Goal: Task Accomplishment & Management: Complete application form

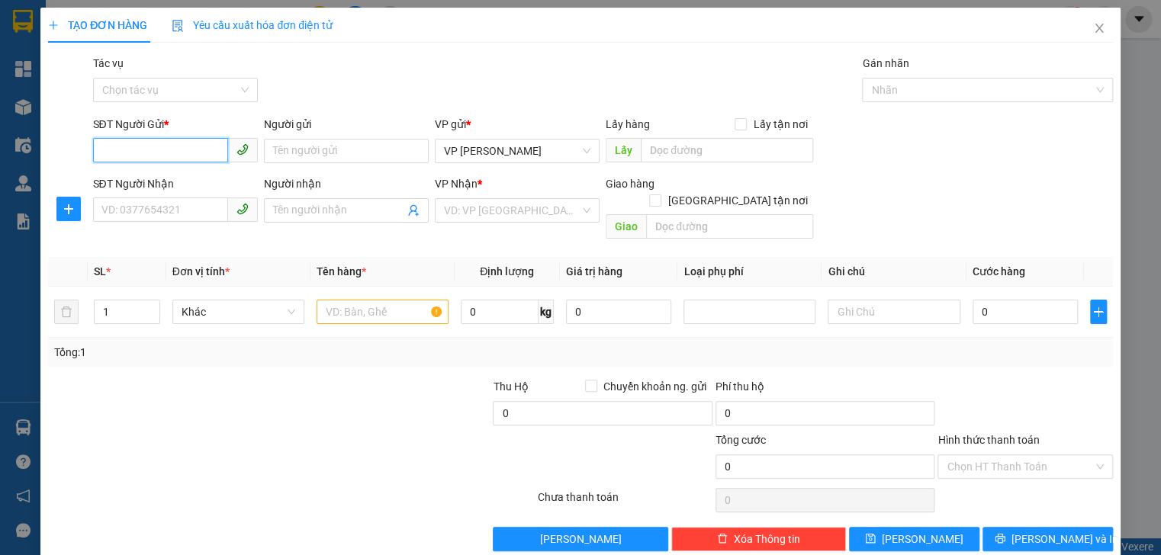
click at [159, 154] on input "SĐT Người Gửi *" at bounding box center [160, 150] width 135 height 24
type input "0849219789"
click at [284, 143] on input "Người gửi" at bounding box center [346, 151] width 165 height 24
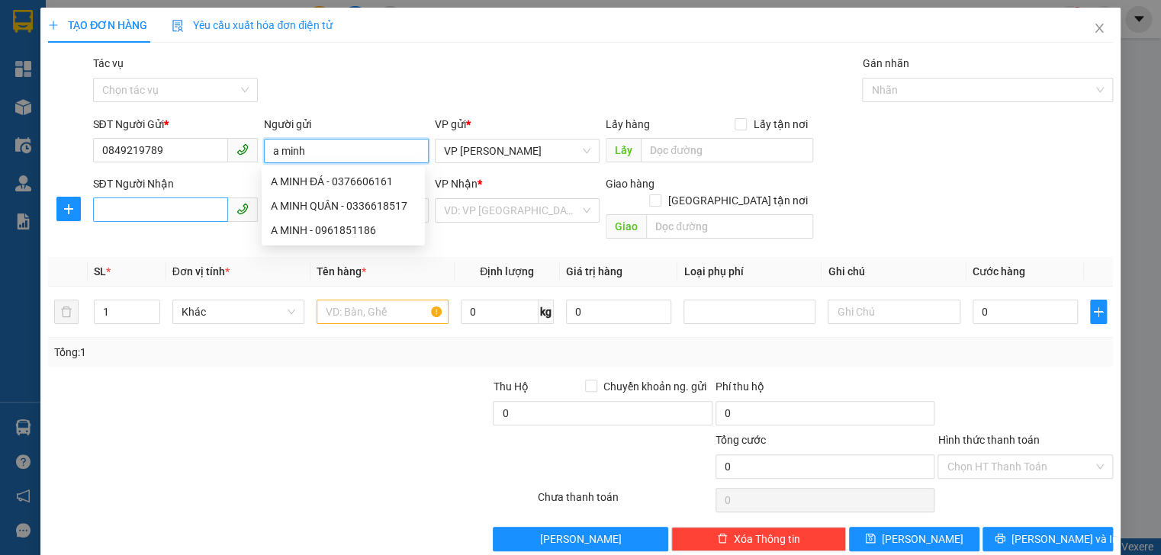
type input "a minh"
click at [153, 210] on input "SĐT Người Nhận" at bounding box center [160, 210] width 135 height 24
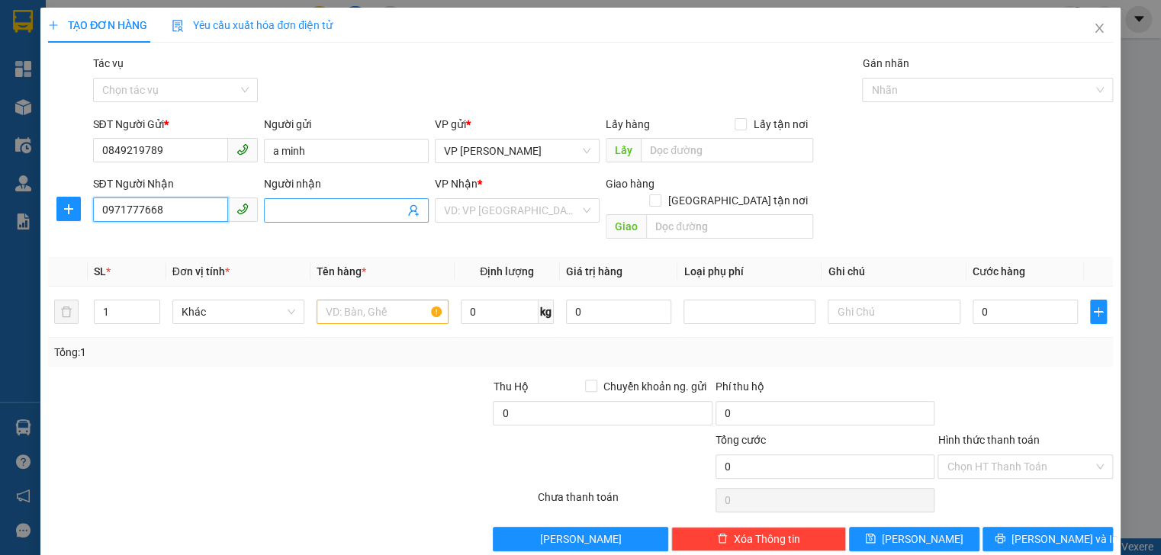
type input "0971777668"
click at [305, 214] on input "Người nhận" at bounding box center [338, 210] width 131 height 17
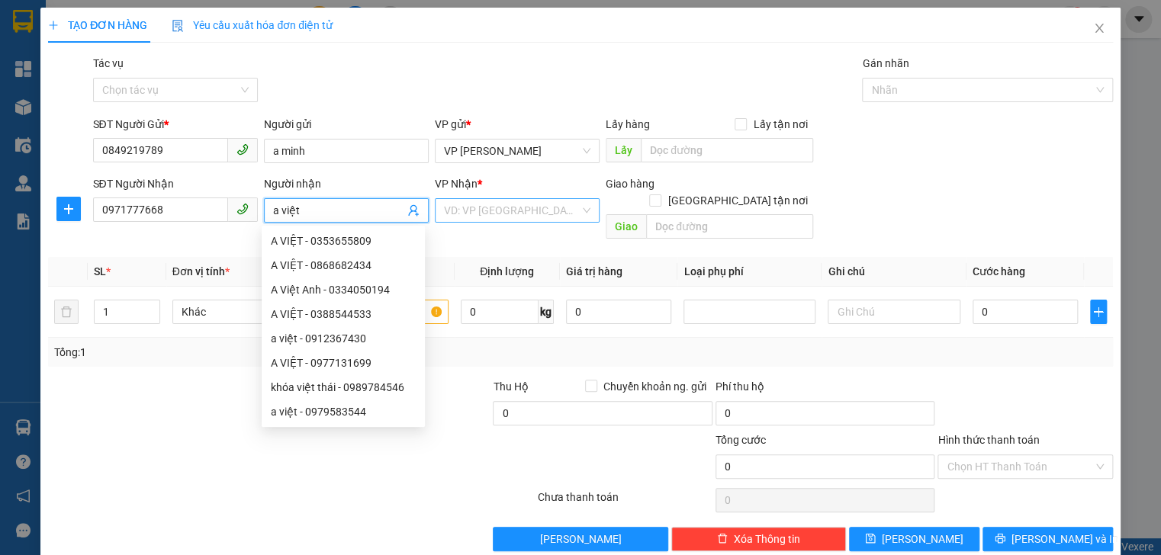
type input "a việt"
click at [541, 212] on input "search" at bounding box center [512, 210] width 136 height 23
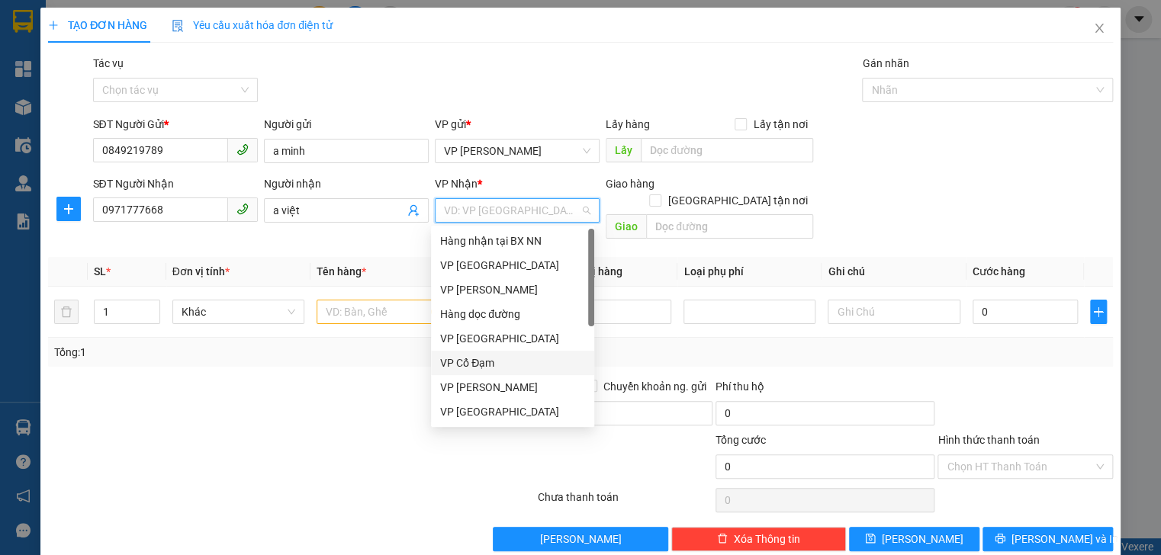
click at [470, 371] on div "VP Cổ Đạm" at bounding box center [512, 363] width 145 height 17
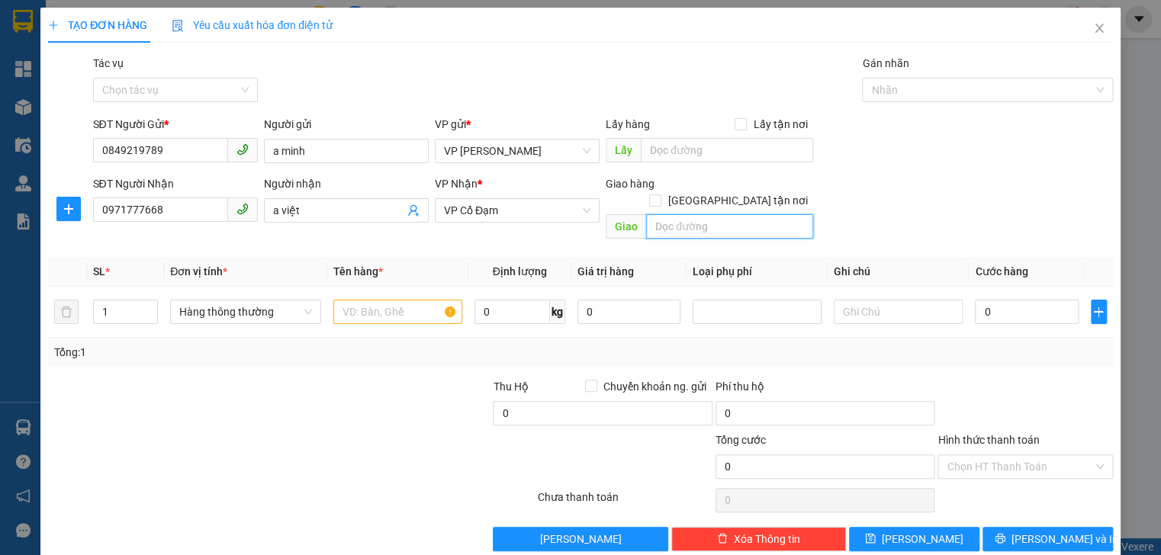
click at [720, 217] on input "text" at bounding box center [729, 226] width 167 height 24
type input "t"
type input "xuân an"
click at [385, 300] on input "text" at bounding box center [397, 312] width 129 height 24
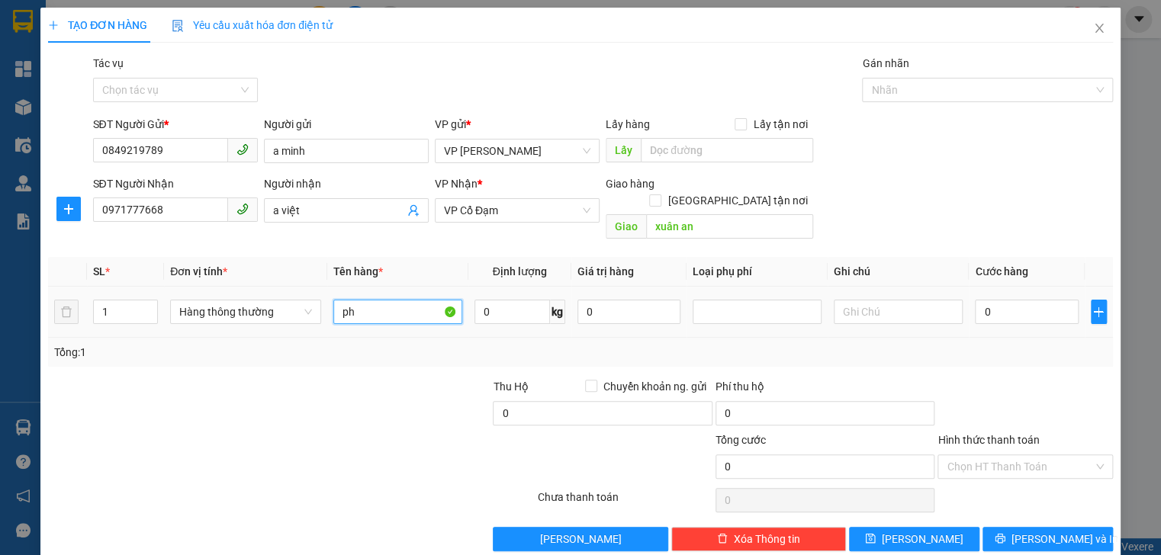
type input "p"
type input "phụ tùng"
click at [997, 300] on input "0" at bounding box center [1026, 312] width 103 height 24
type input "4"
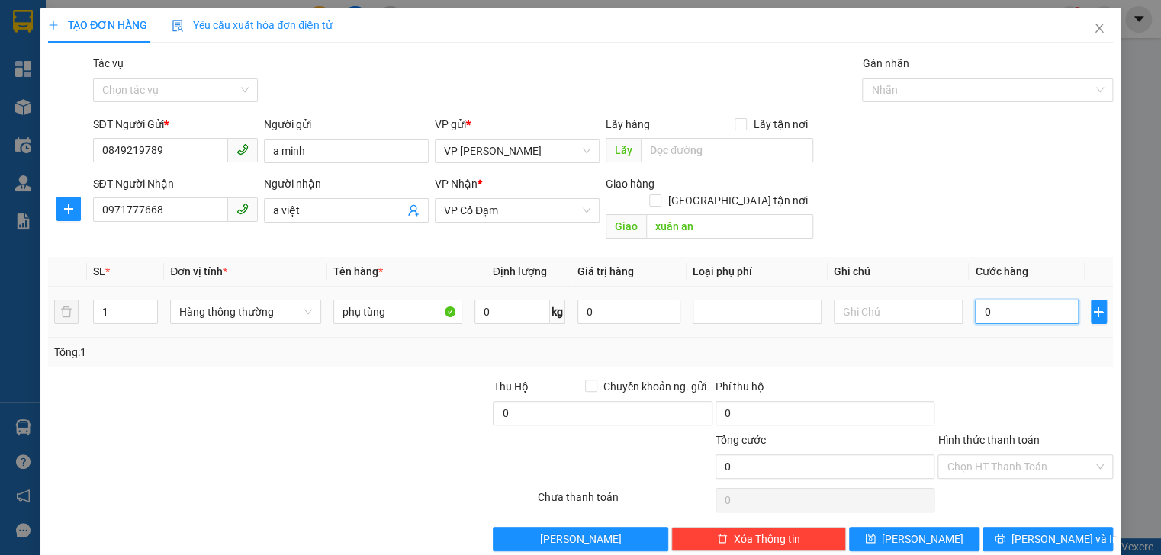
type input "4"
type input "40"
type input "40.000"
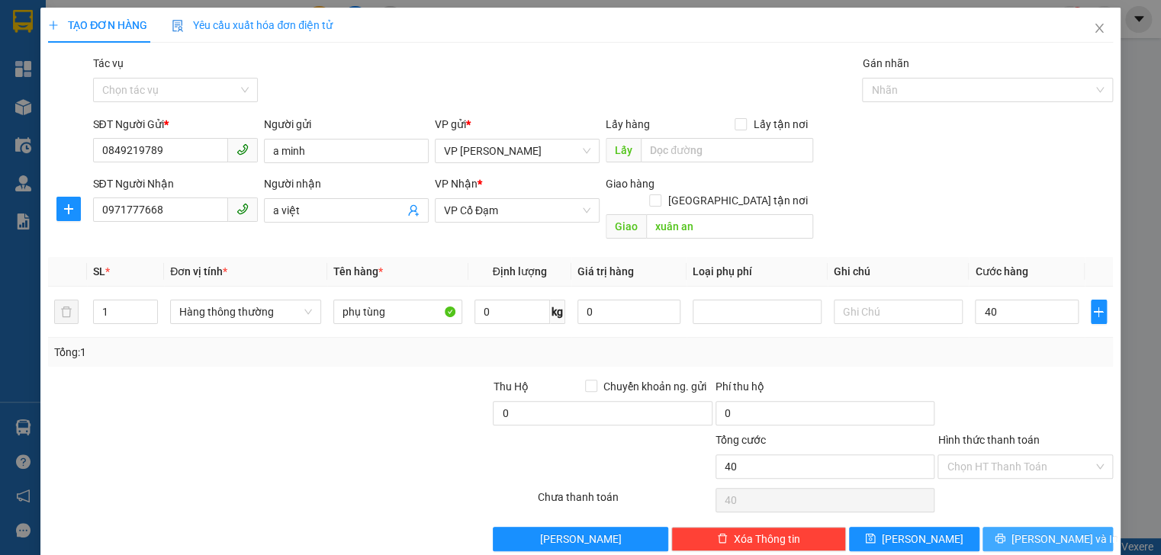
type input "40.000"
click at [1049, 531] on span "[PERSON_NAME] và In" at bounding box center [1064, 539] width 107 height 17
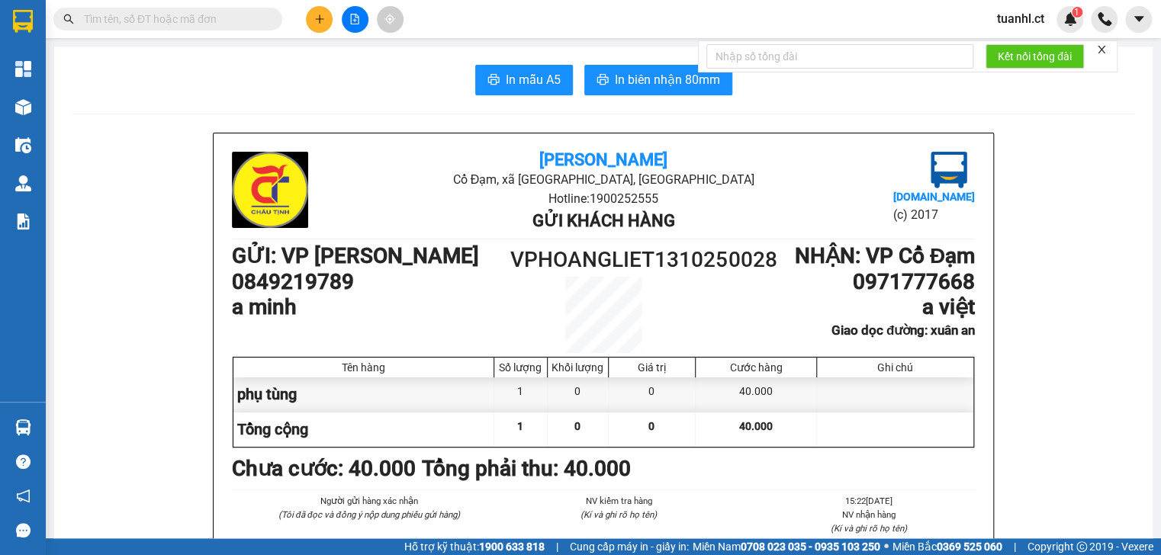
click at [315, 30] on button at bounding box center [319, 19] width 27 height 27
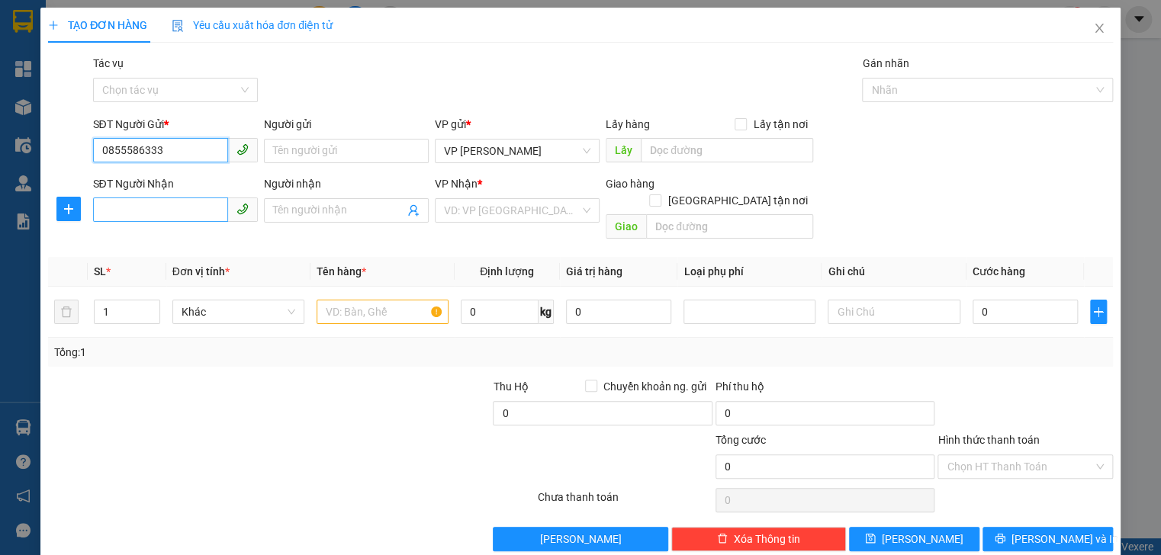
type input "0855586333"
click at [211, 200] on input "SĐT Người Nhận" at bounding box center [160, 210] width 135 height 24
click at [200, 214] on input "SĐT Người Nhận" at bounding box center [160, 210] width 135 height 24
type input "0826823486"
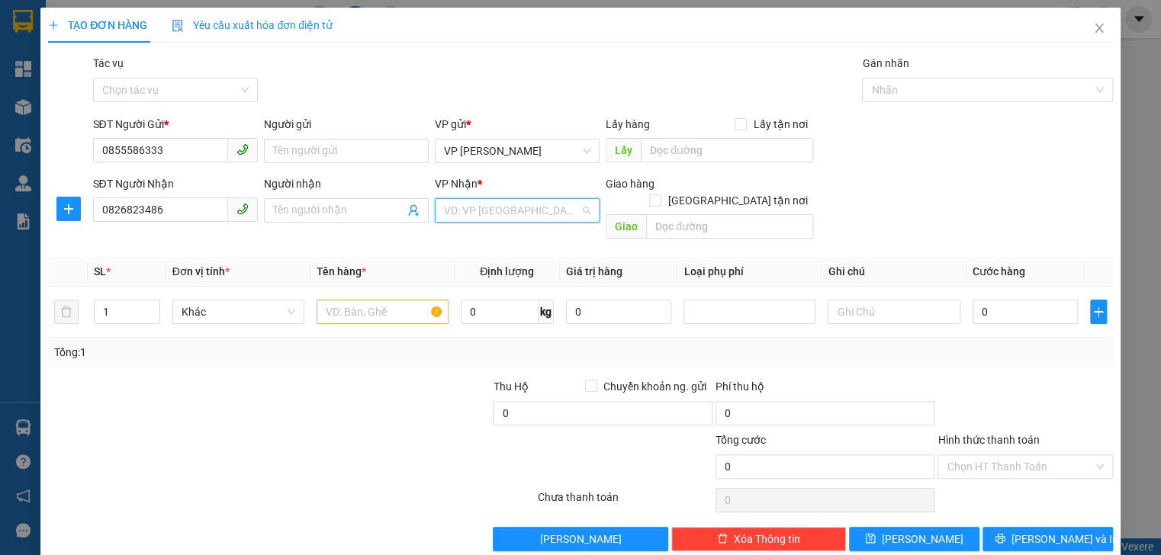
click at [479, 214] on input "search" at bounding box center [512, 210] width 136 height 23
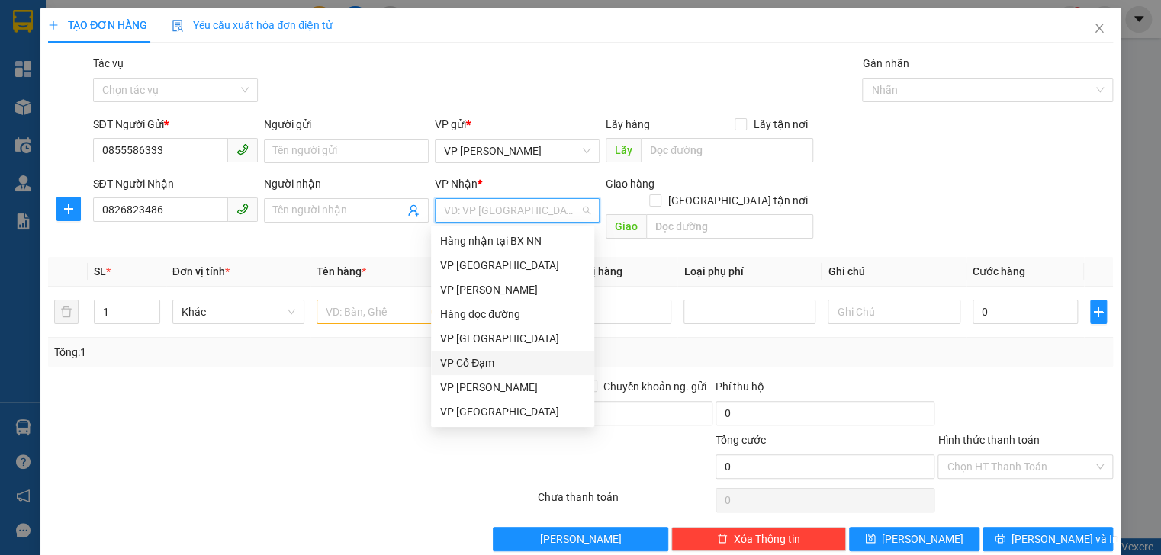
click at [509, 363] on div "VP Cổ Đạm" at bounding box center [512, 363] width 145 height 17
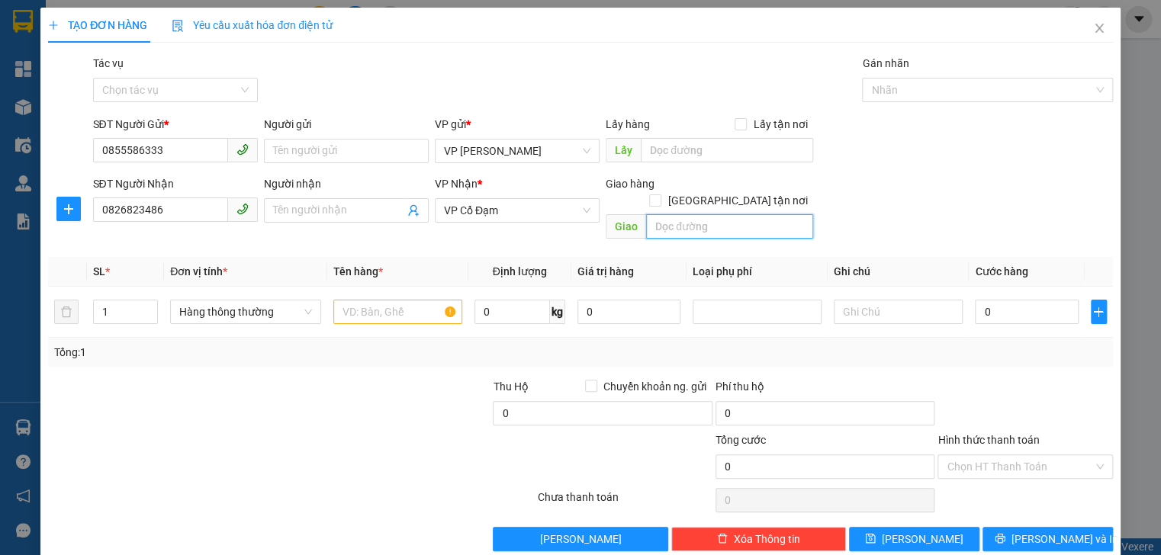
click at [671, 214] on input "text" at bounding box center [729, 226] width 167 height 24
click at [506, 213] on span "VP Cổ Đạm" at bounding box center [517, 210] width 146 height 23
type input "hồng lĩnh"
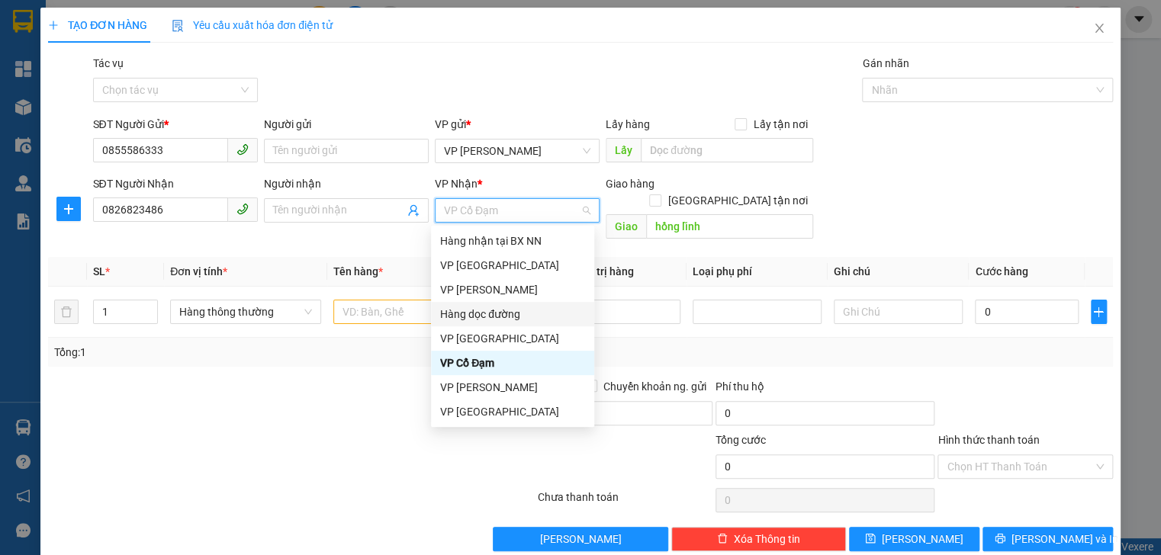
scroll to position [49, 0]
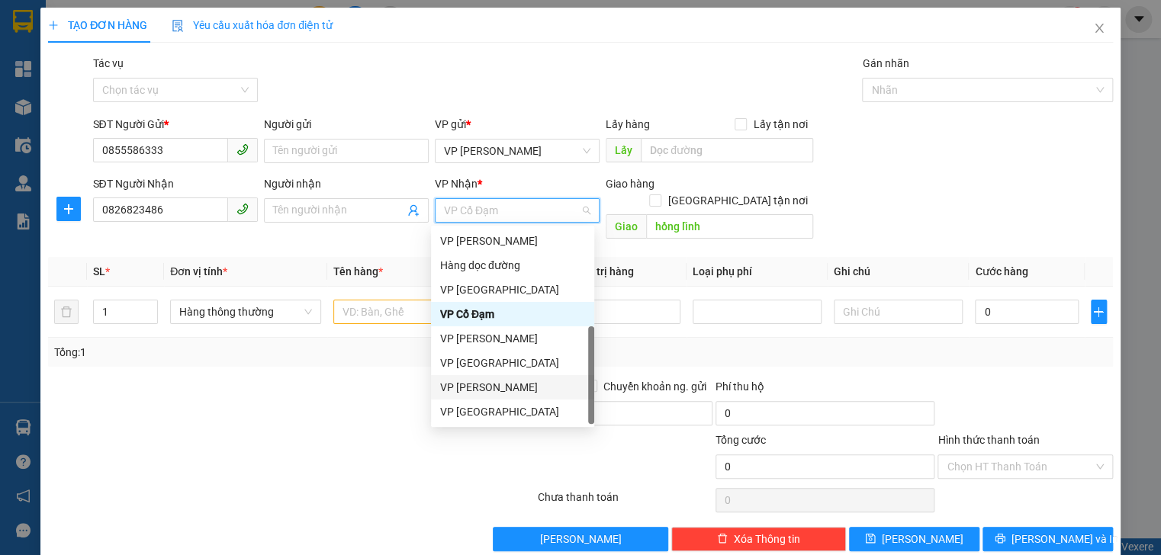
click at [501, 381] on div "VP [PERSON_NAME]" at bounding box center [512, 387] width 145 height 17
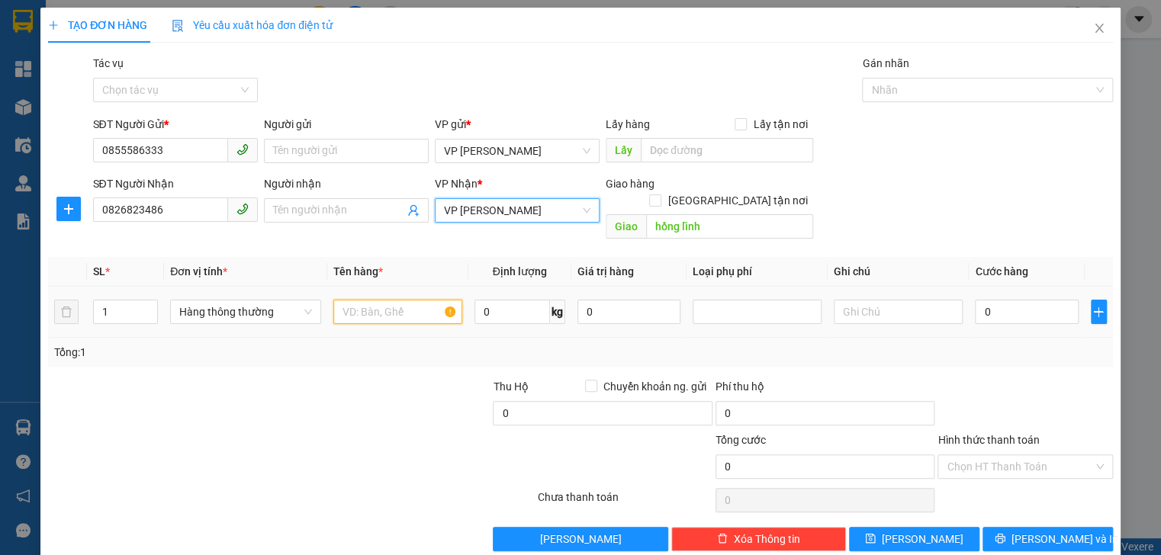
click at [372, 300] on input "text" at bounding box center [397, 312] width 129 height 24
type input "q"
type input "quần áo"
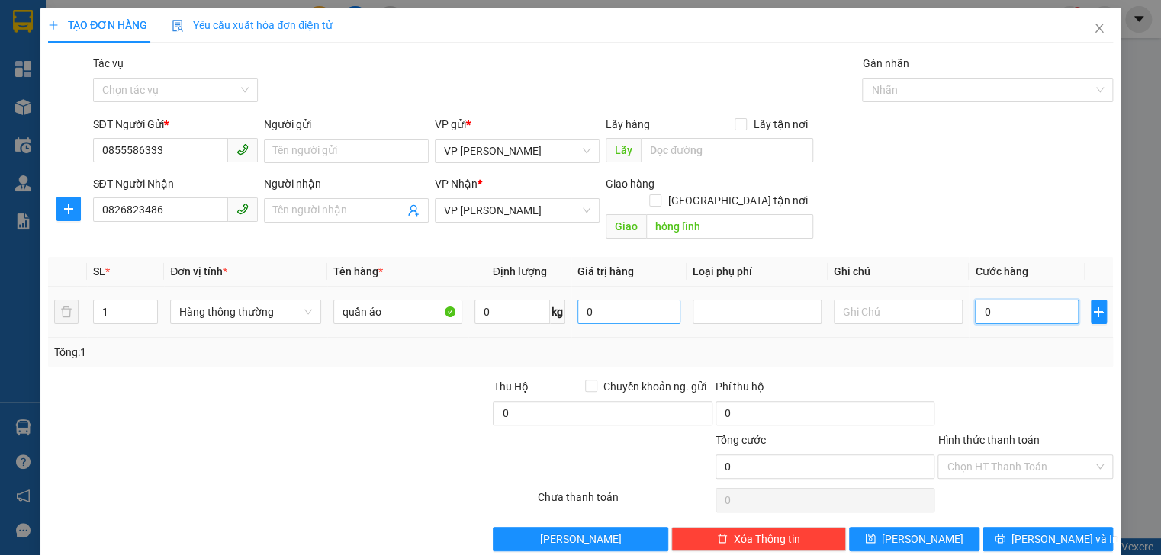
type input "1"
type input "10"
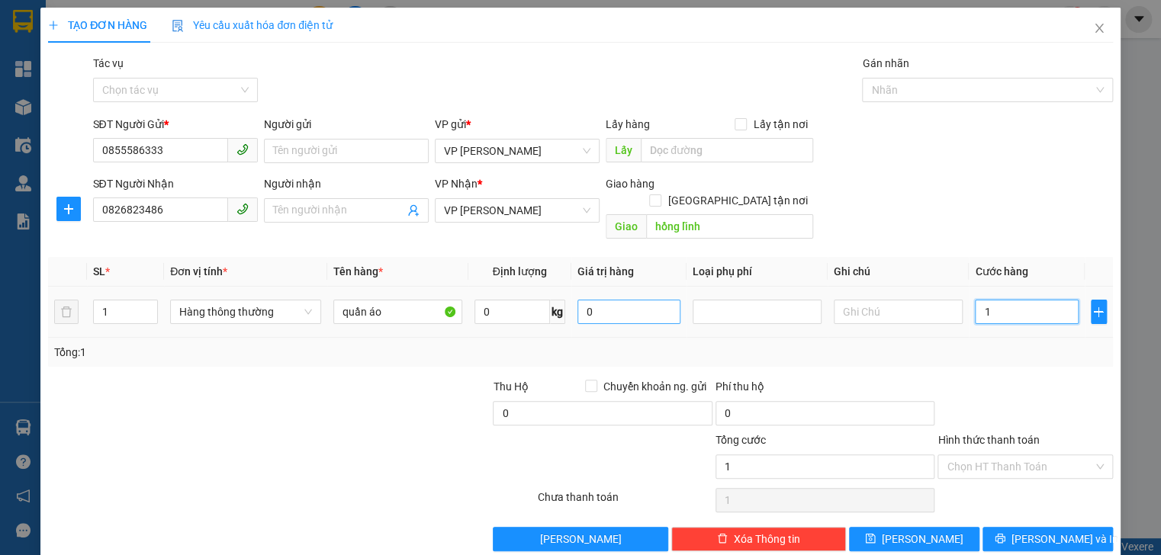
type input "10"
type input "1"
type input "11"
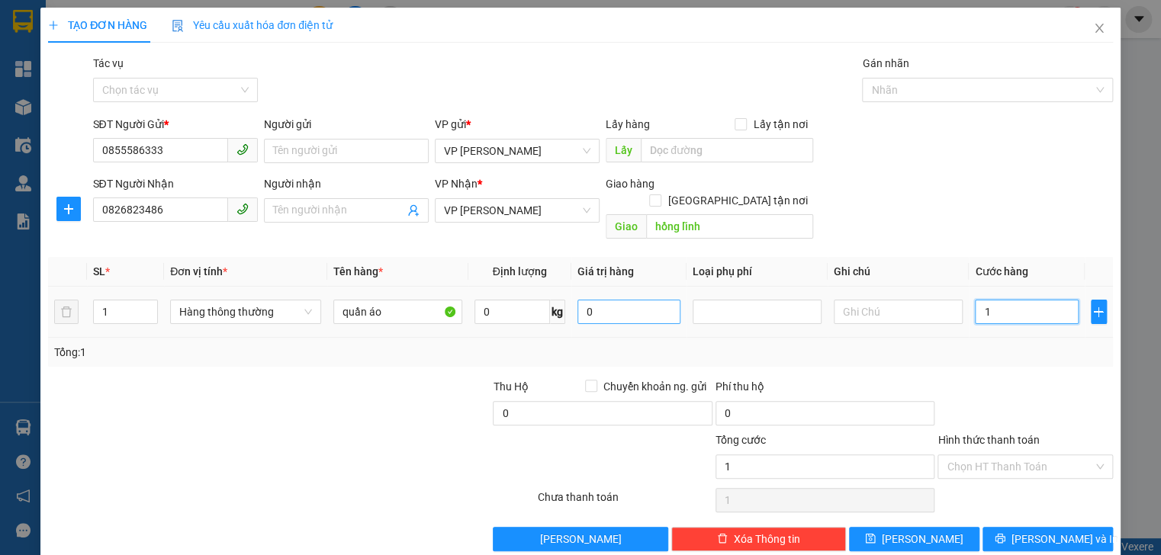
type input "11"
type input "110"
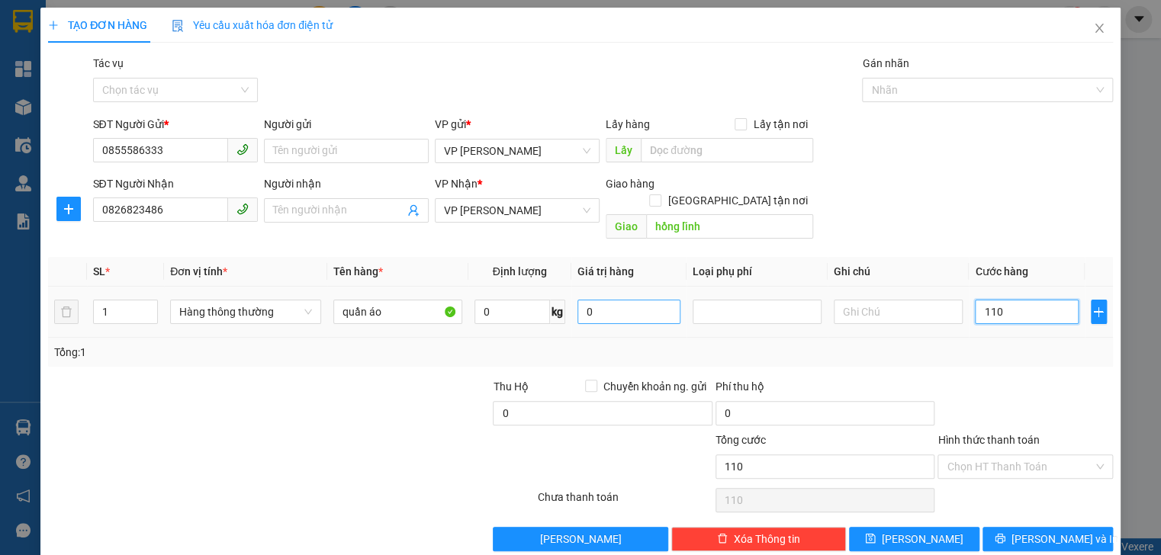
type input "1.100"
type input "11.000"
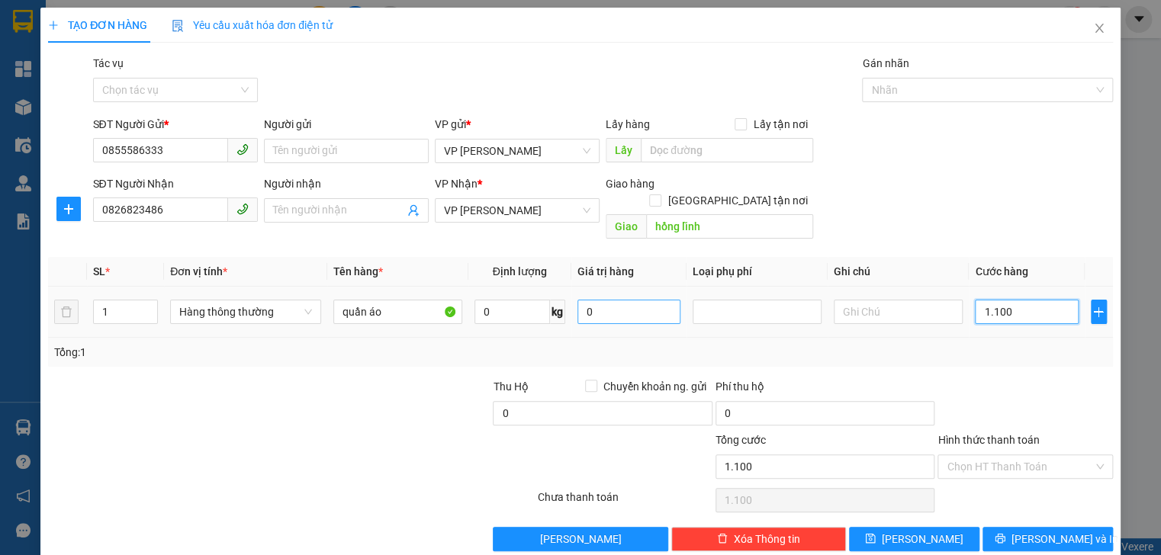
type input "11.000"
type input "110.000"
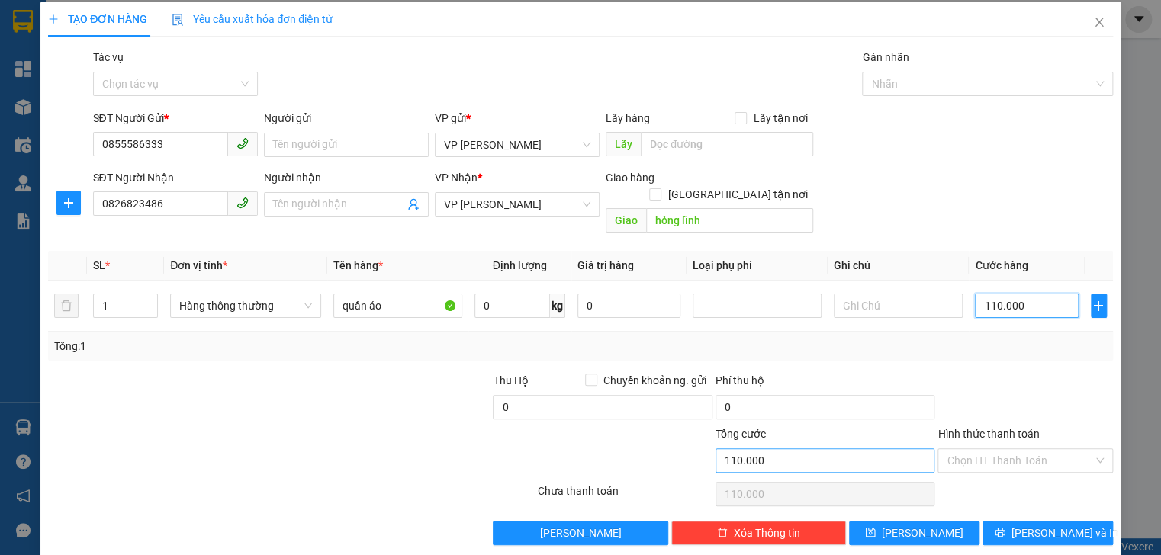
scroll to position [8, 0]
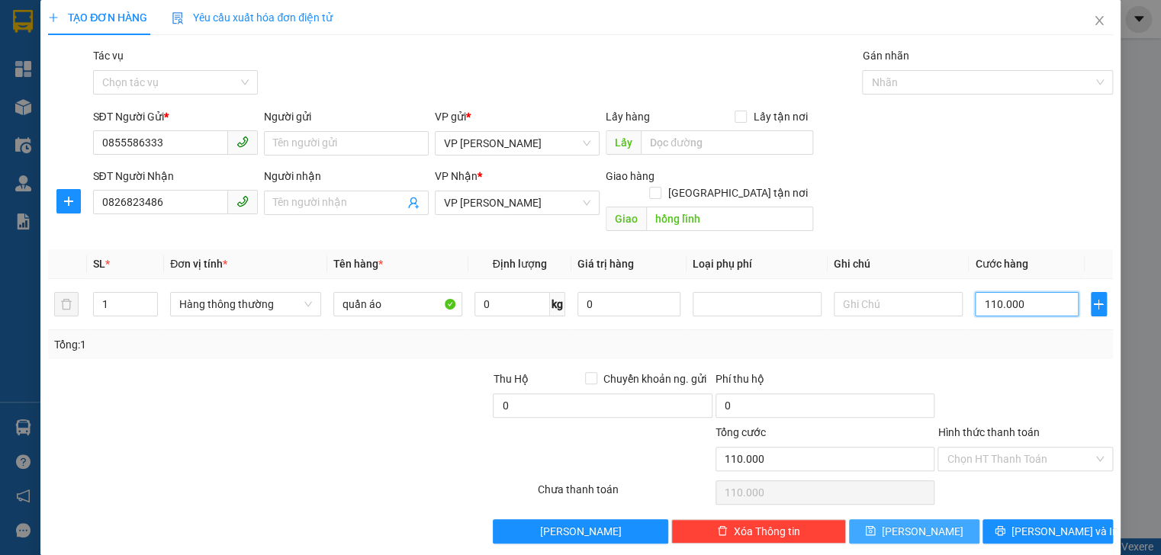
type input "110.000"
click at [939, 519] on button "[PERSON_NAME]" at bounding box center [914, 531] width 130 height 24
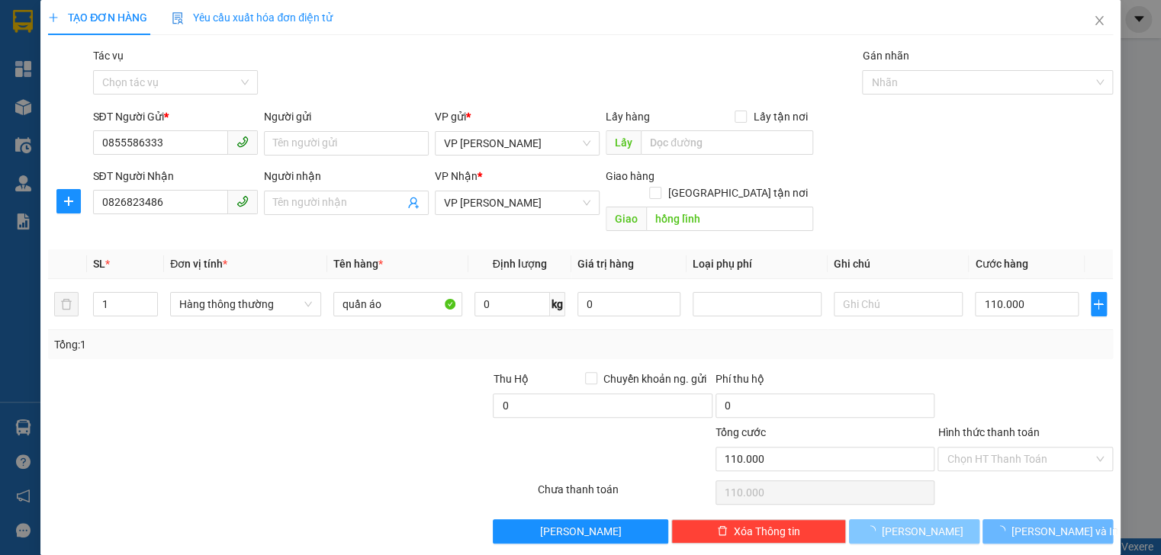
type input "0"
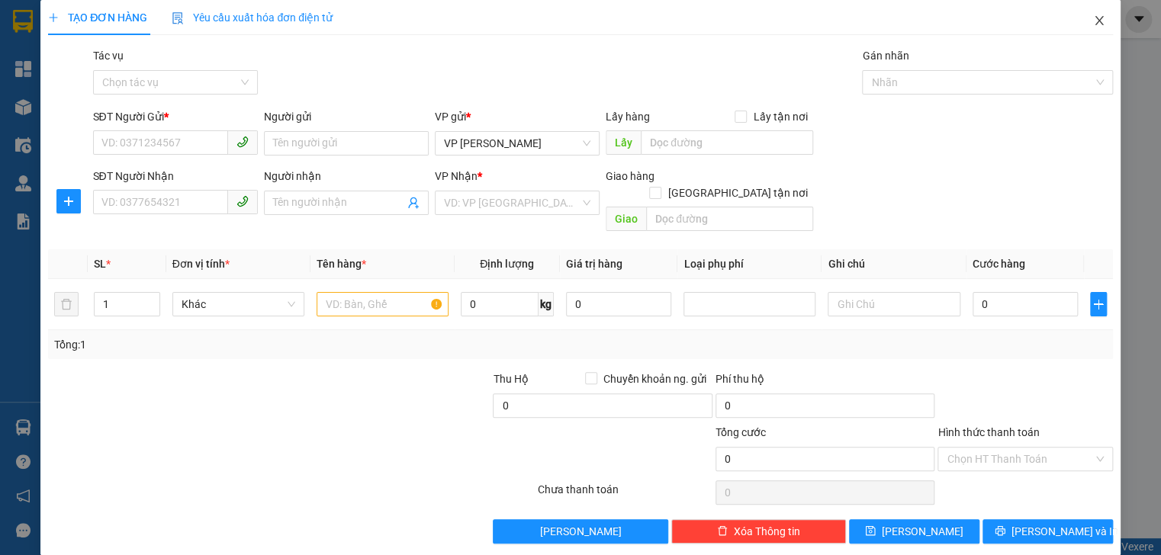
click at [1080, 22] on span "Close" at bounding box center [1099, 21] width 43 height 43
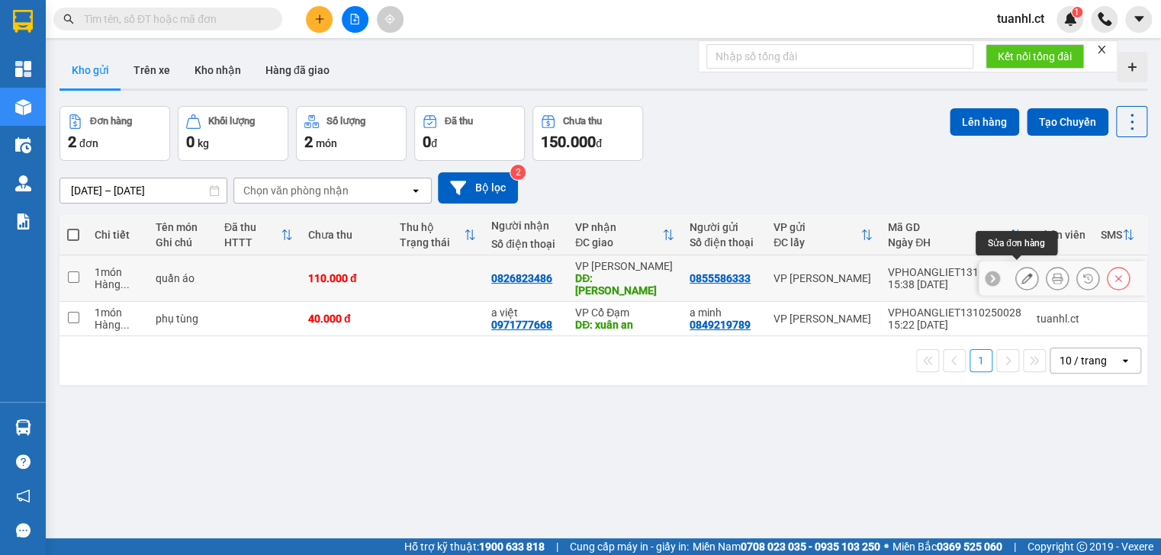
click at [1021, 273] on icon at bounding box center [1026, 278] width 11 height 11
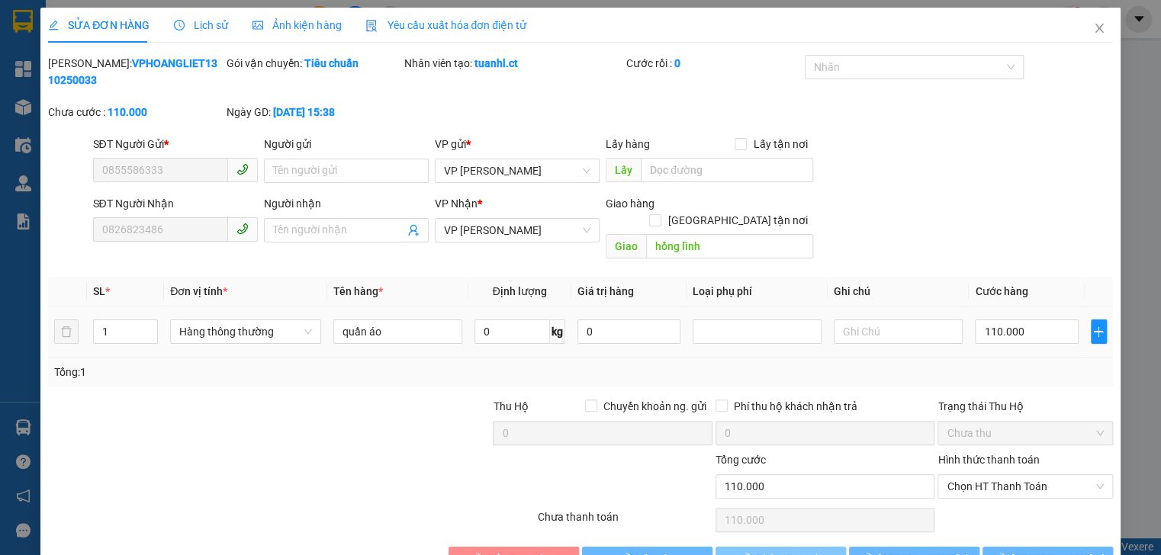
type input "0855586333"
type input "0826823486"
type input "hồng lĩnh"
type input "0"
type input "110.000"
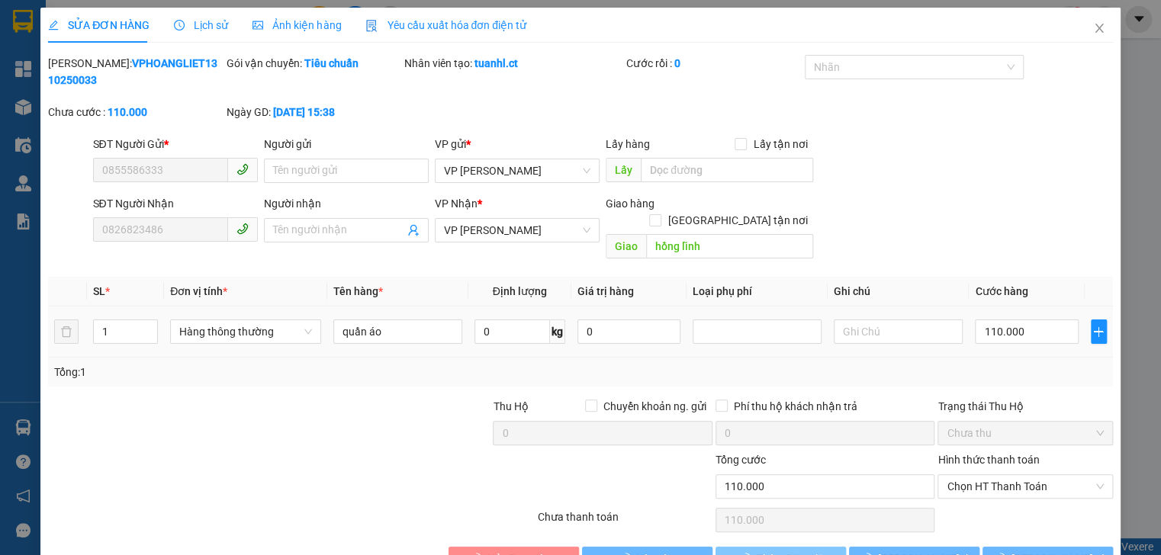
type input "110.000"
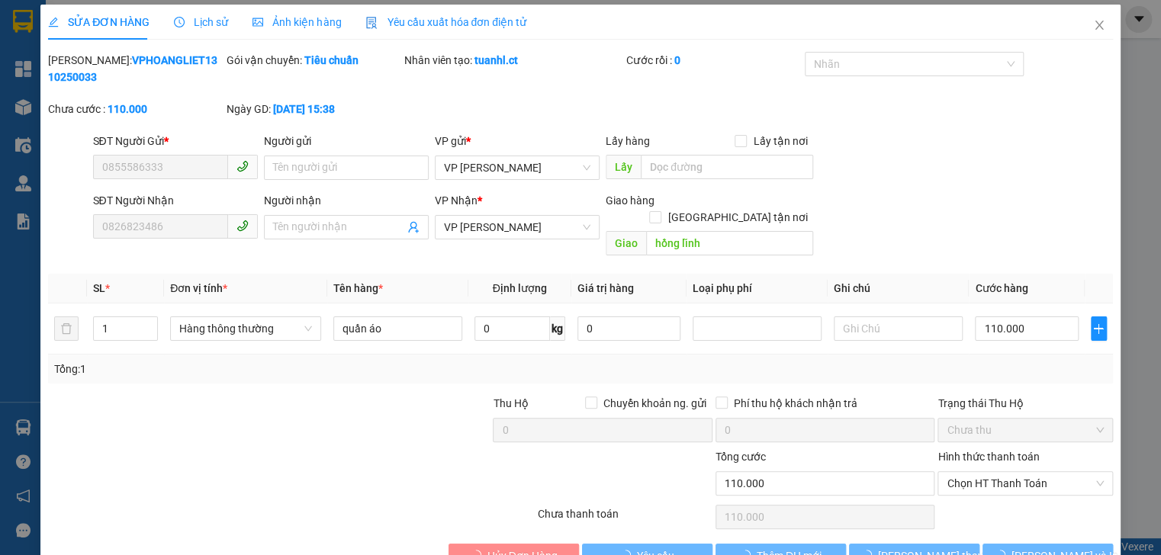
scroll to position [3, 0]
click at [1020, 544] on button "[PERSON_NAME] và In" at bounding box center [1047, 556] width 130 height 24
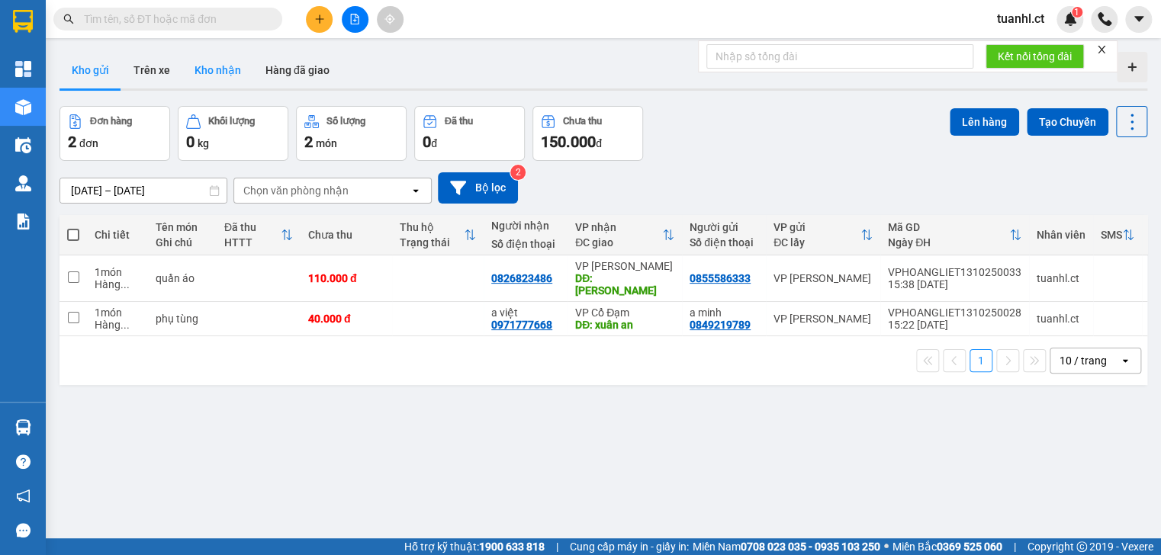
click at [230, 73] on button "Kho nhận" at bounding box center [217, 70] width 71 height 37
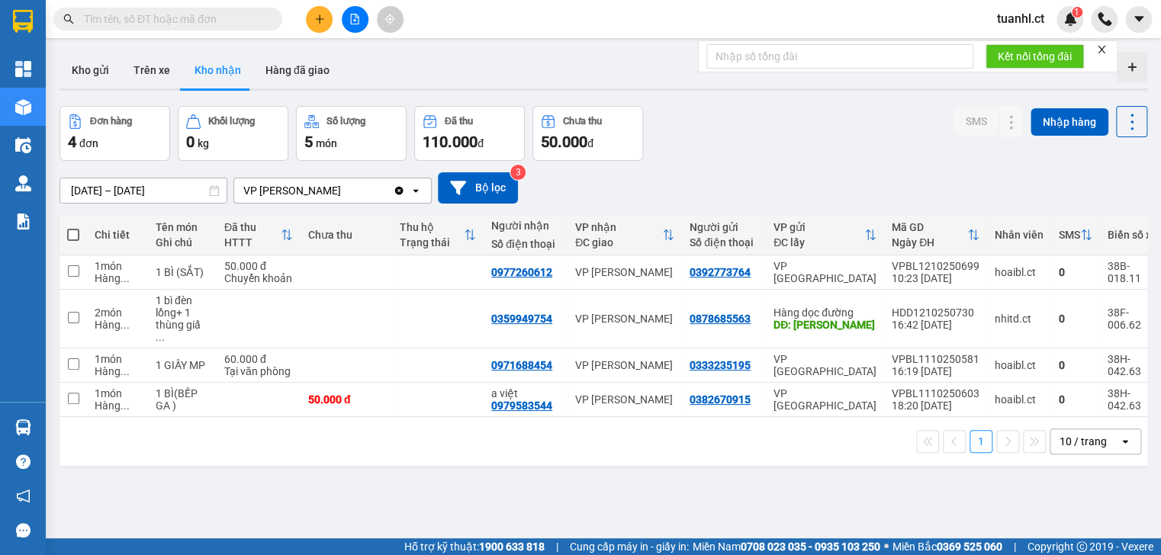
click at [320, 21] on icon "plus" at bounding box center [319, 19] width 11 height 11
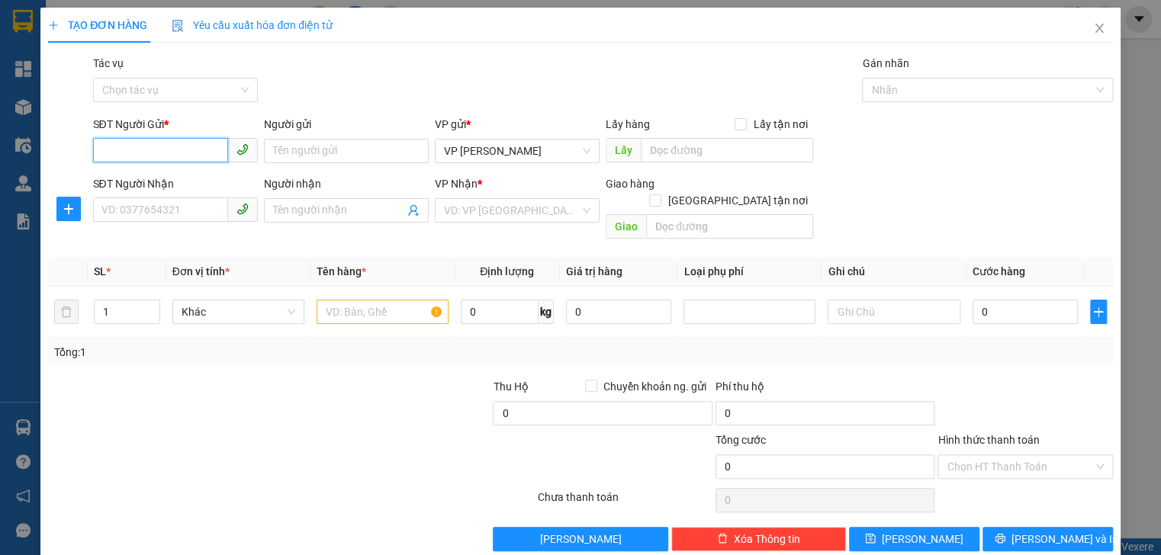
click at [173, 155] on input "SĐT Người Gửi *" at bounding box center [160, 150] width 135 height 24
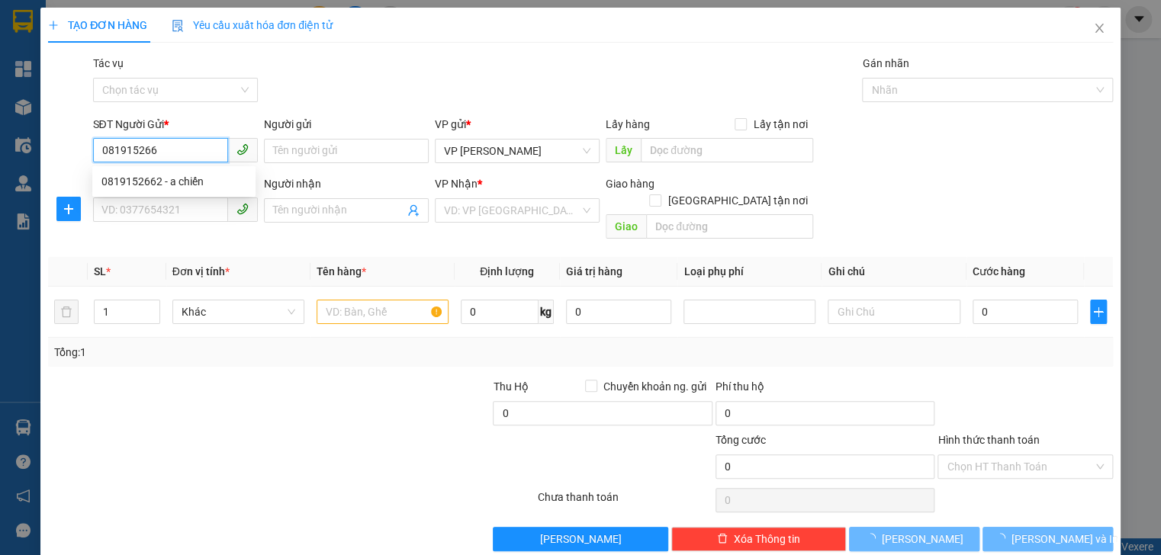
type input "0819152662"
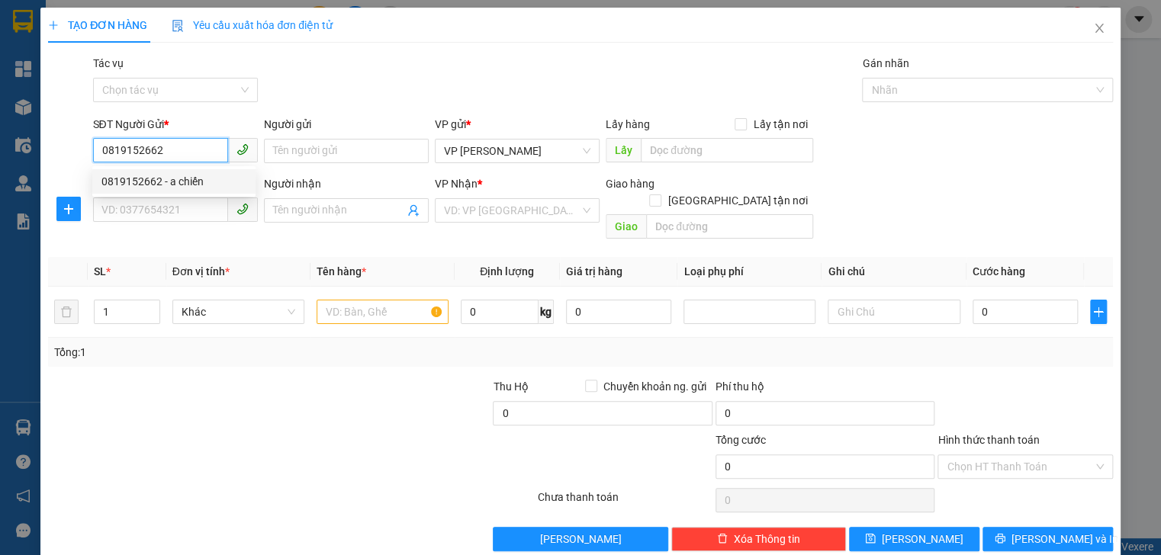
click at [156, 179] on div "0819152662 - a chiến" at bounding box center [173, 181] width 145 height 17
type input "a chiến"
type input "0988366852"
type input "cầu trù"
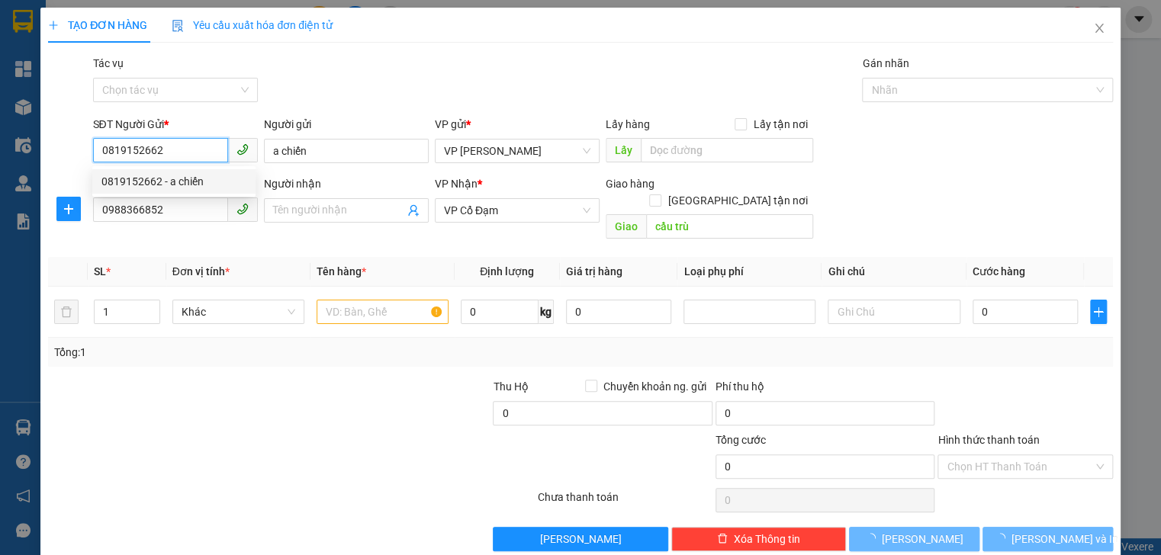
type input "250.000"
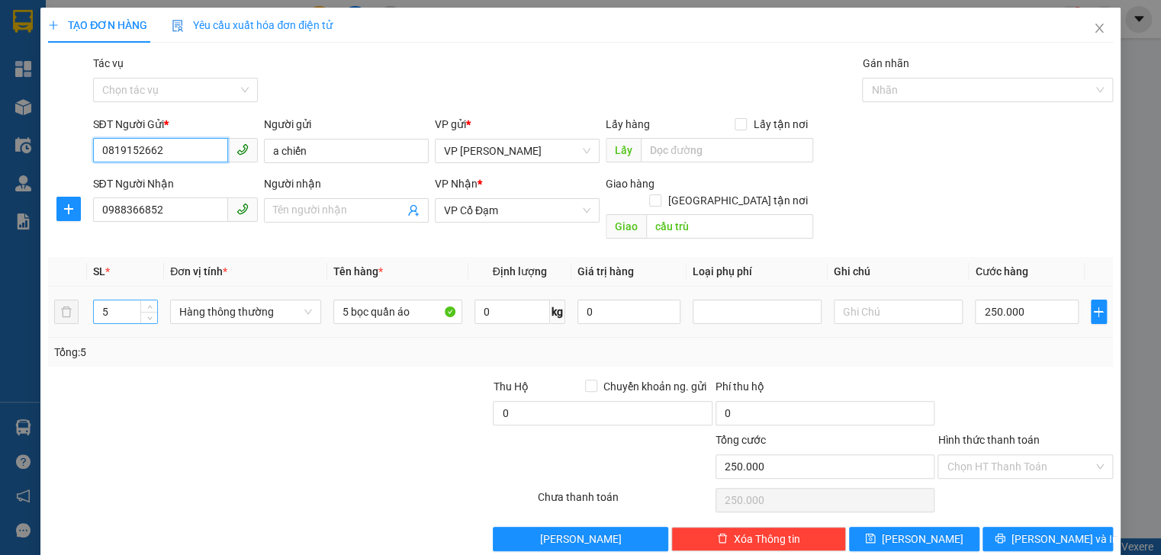
type input "0819152662"
click at [129, 300] on input "5" at bounding box center [125, 311] width 63 height 23
click at [104, 300] on input "number" at bounding box center [125, 311] width 63 height 23
type input "2"
click at [1023, 300] on input "250.000" at bounding box center [1026, 312] width 103 height 24
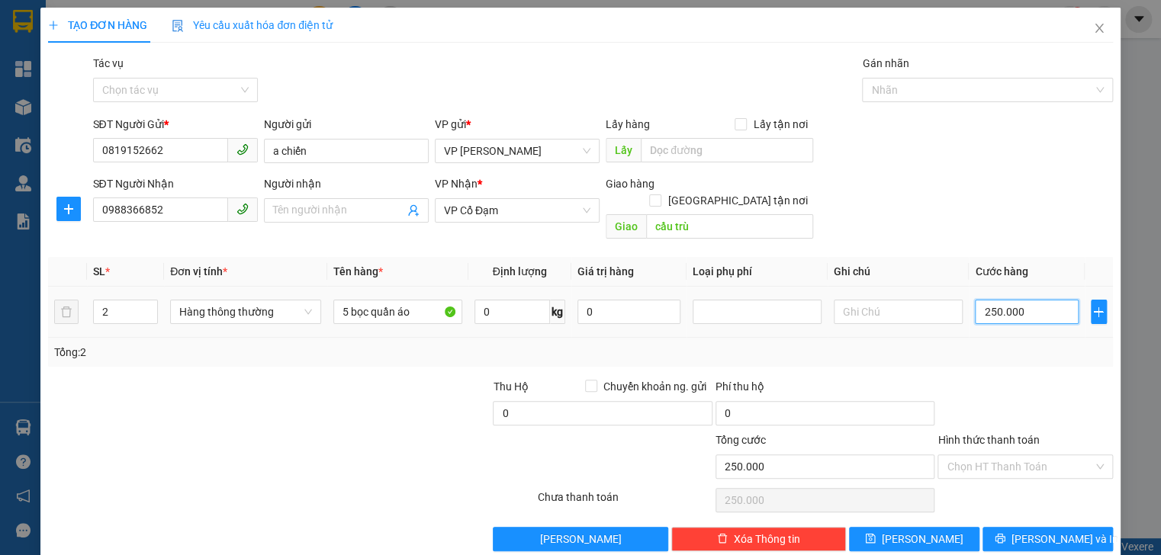
type input "2"
click at [977, 300] on input "2" at bounding box center [1026, 312] width 103 height 24
type input "82"
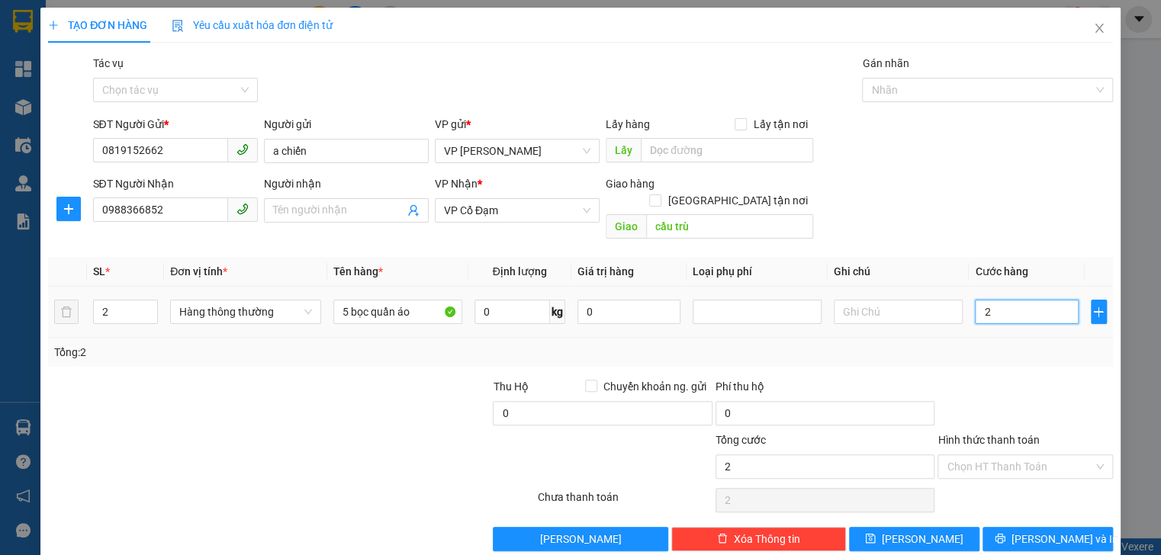
type input "82"
click at [1013, 300] on input "82" at bounding box center [1026, 312] width 103 height 24
type input "820"
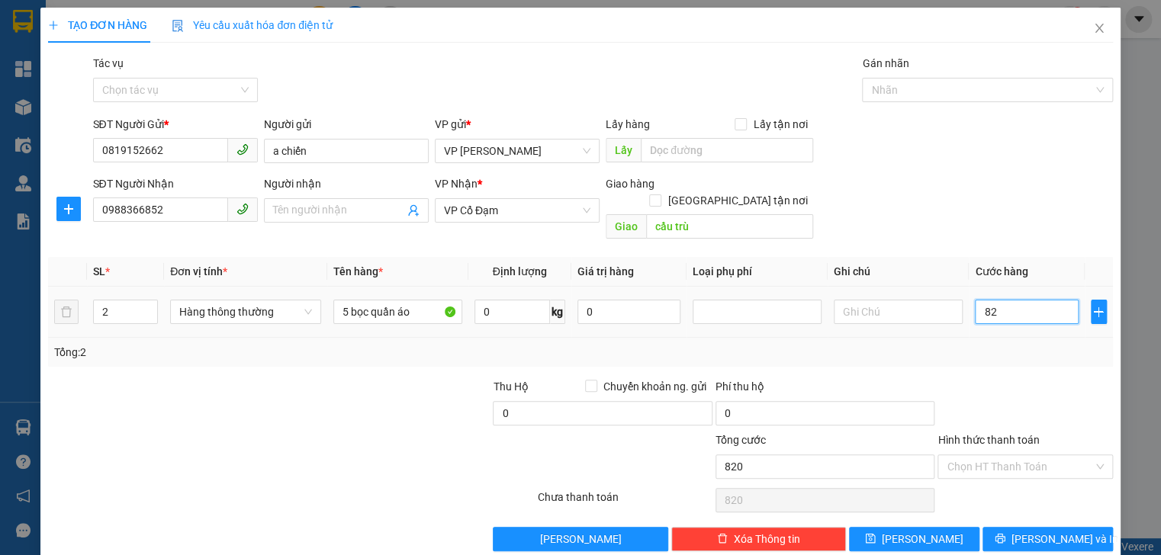
type input "820"
type input "82"
type input "8"
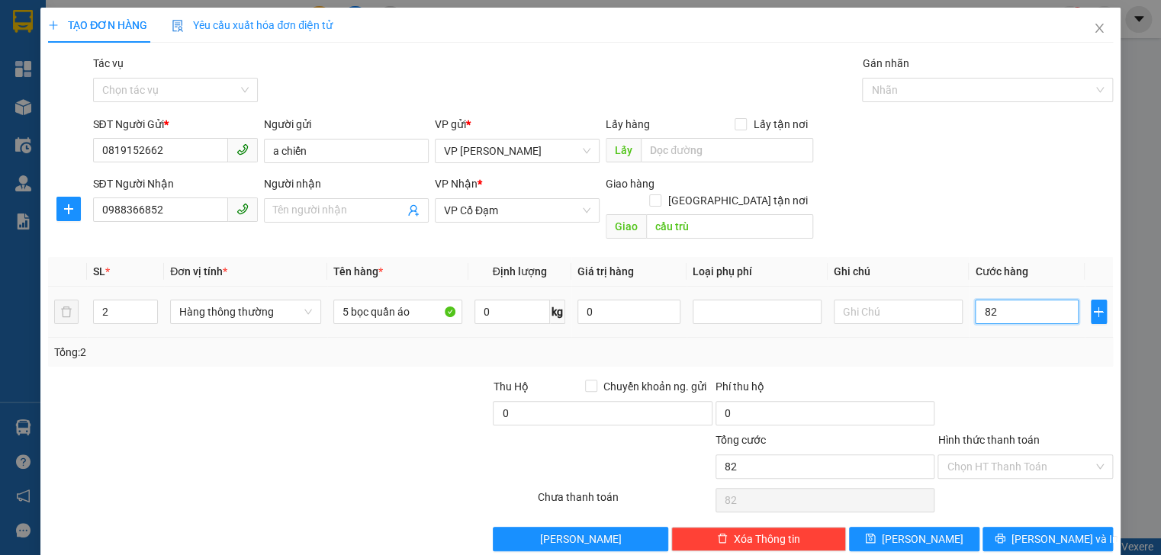
type input "8"
type input "80"
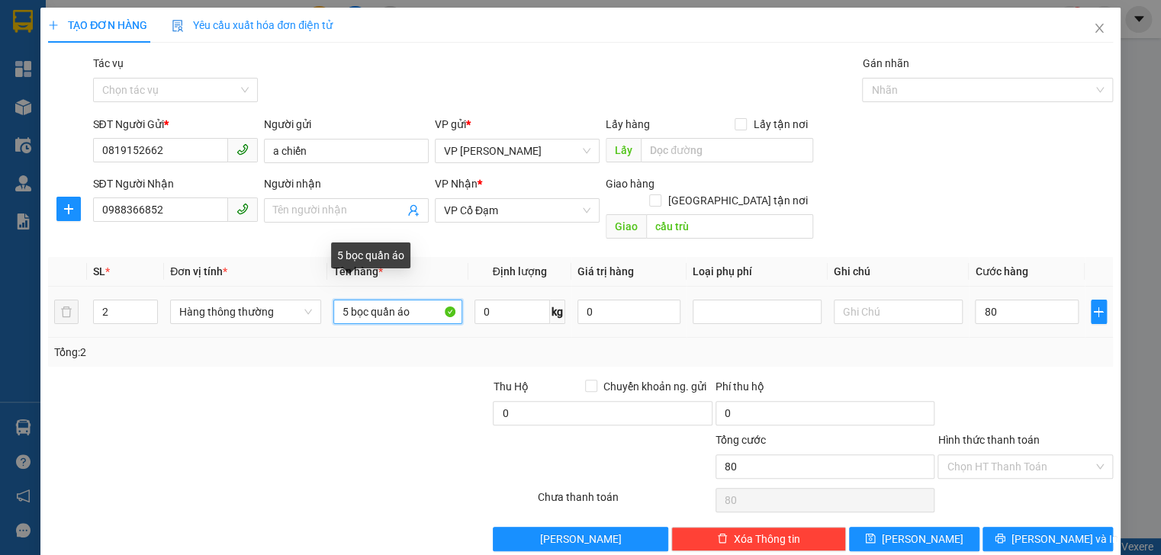
type input "80.000"
click at [345, 300] on input "5 bọc quần áo" at bounding box center [397, 312] width 129 height 24
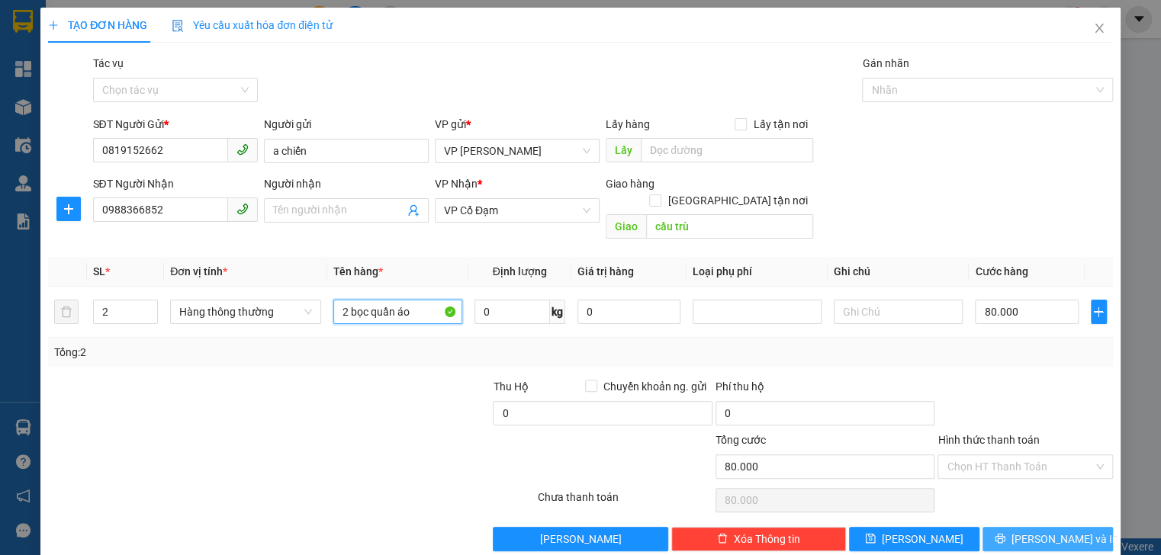
type input "2 bọc quần áo"
click at [1030, 531] on span "[PERSON_NAME] và In" at bounding box center [1064, 539] width 107 height 17
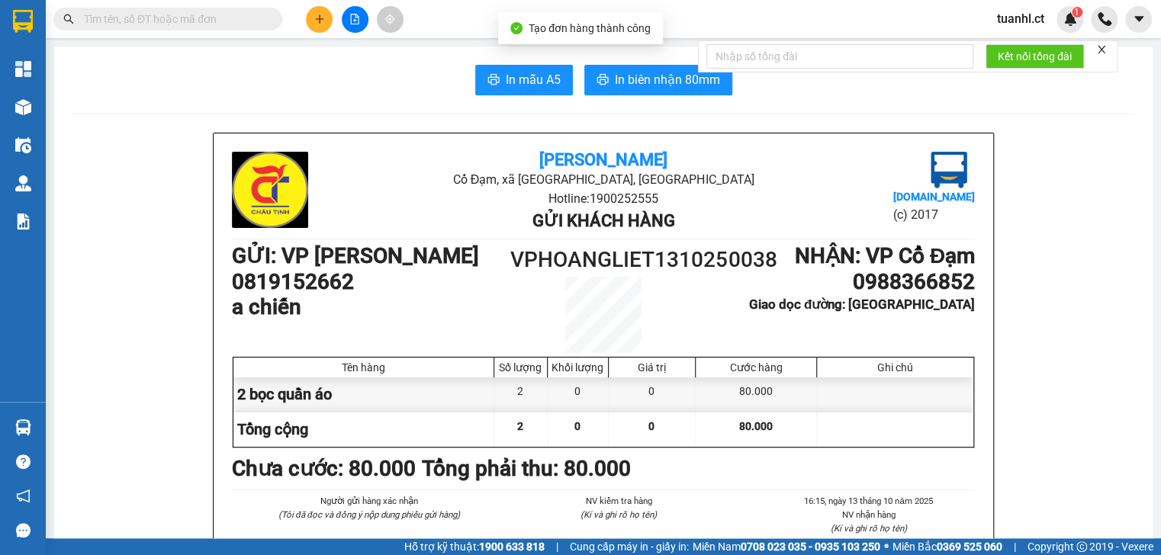
scroll to position [61, 0]
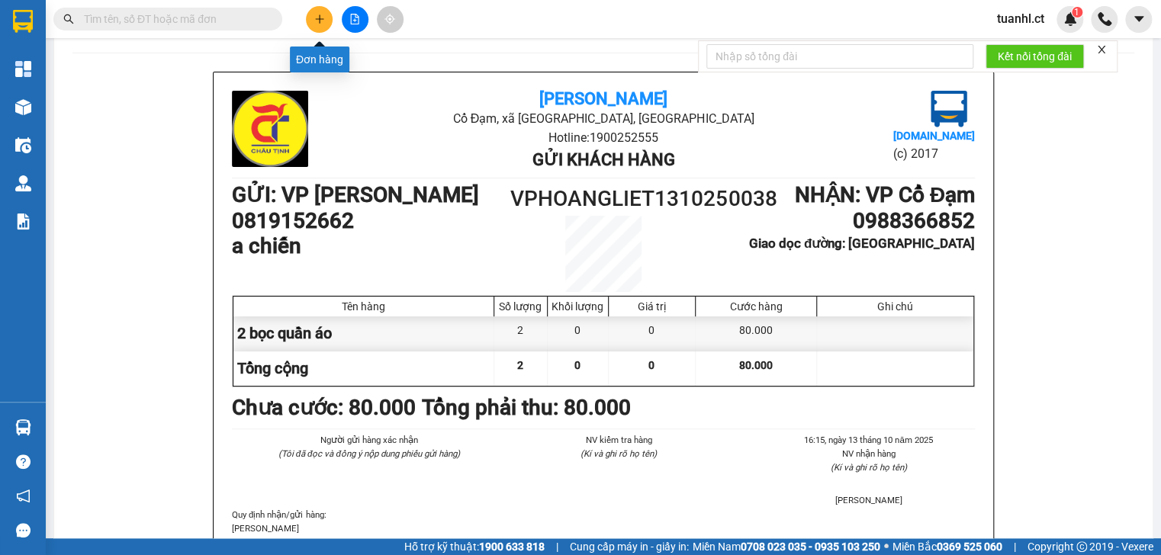
click at [324, 9] on button at bounding box center [319, 19] width 27 height 27
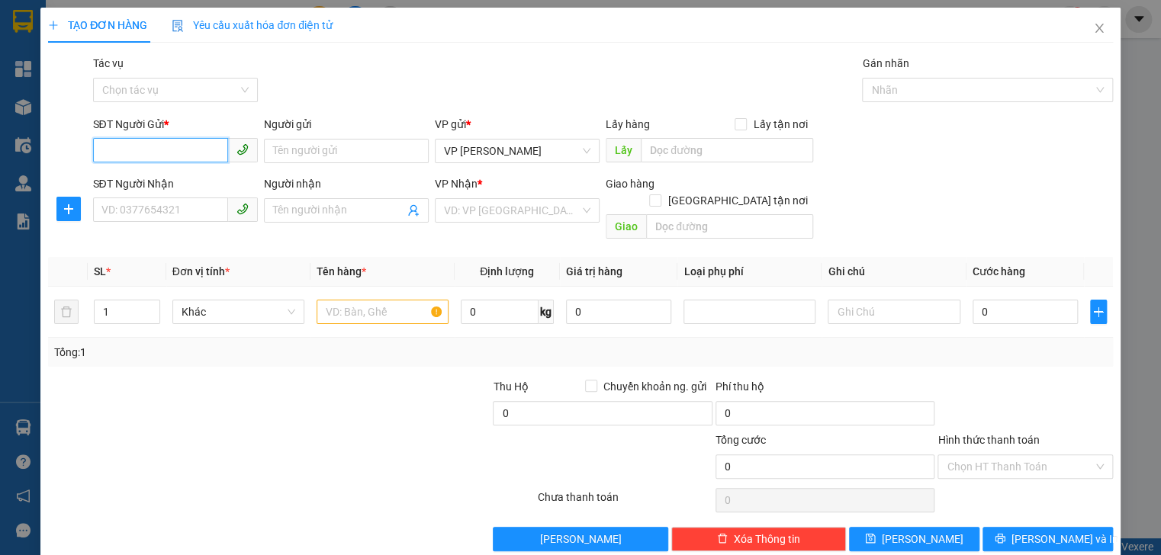
click at [172, 146] on input "SĐT Người Gửi *" at bounding box center [160, 150] width 135 height 24
type input "0989557596"
click at [345, 156] on input "Người gửi" at bounding box center [346, 151] width 165 height 24
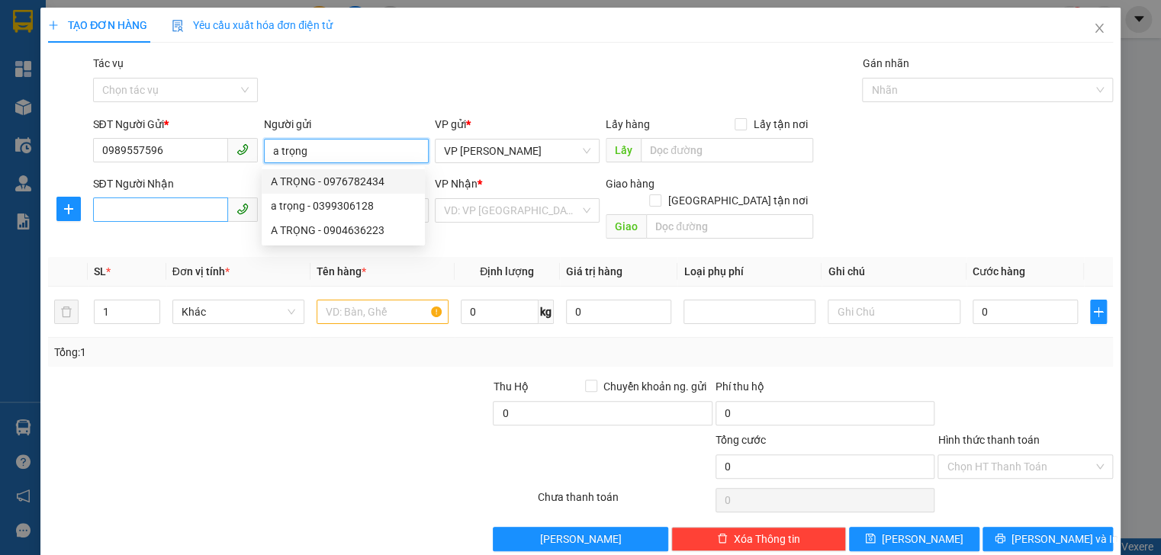
type input "a trọng"
click at [191, 210] on input "SĐT Người Nhận" at bounding box center [160, 210] width 135 height 24
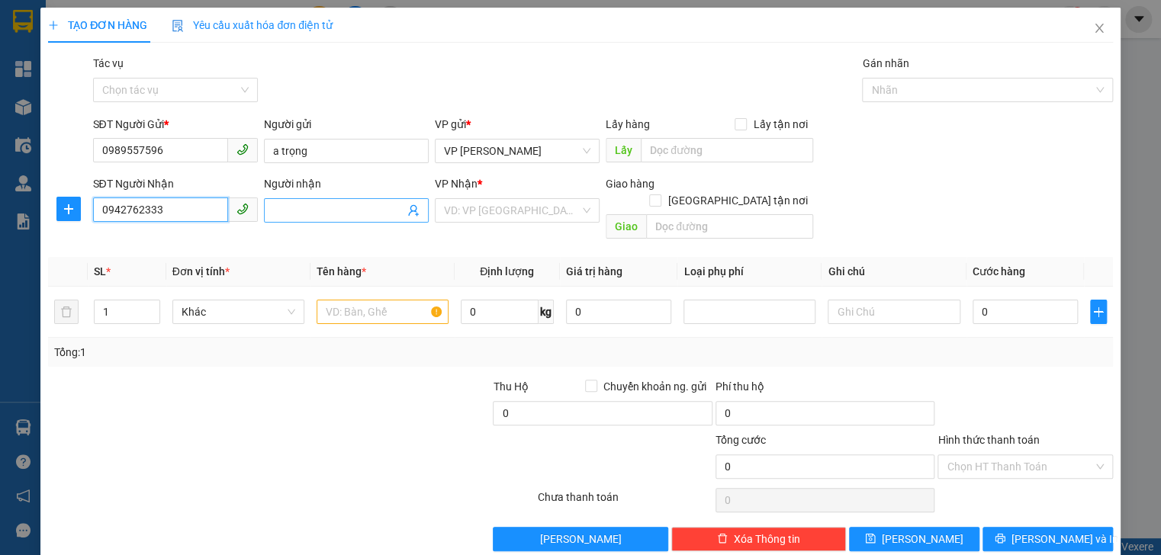
type input "0942762333"
click at [348, 214] on input "Người nhận" at bounding box center [338, 210] width 131 height 17
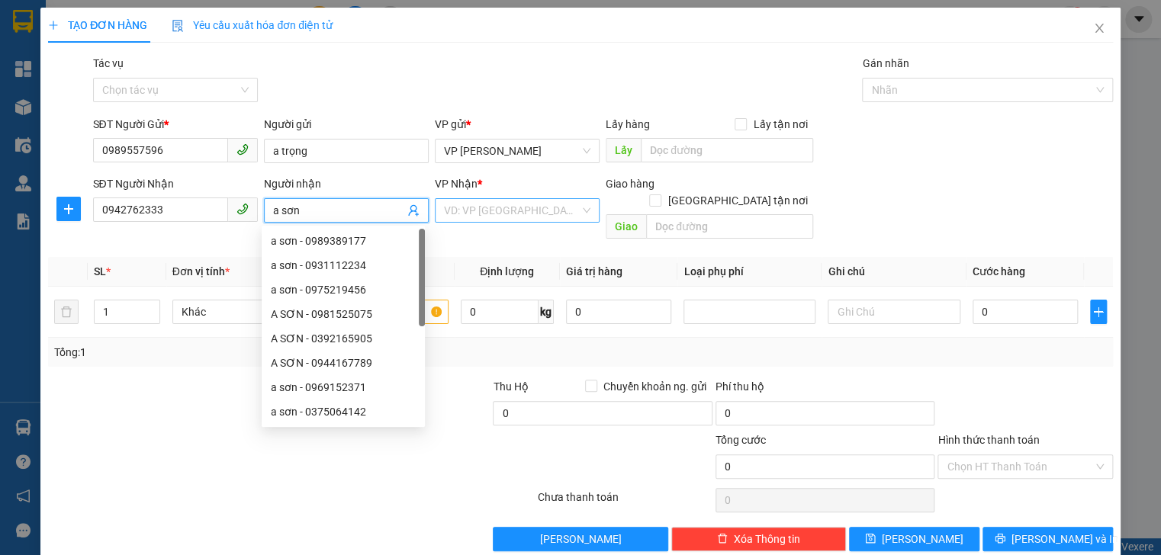
type input "a sơn"
click at [542, 214] on input "search" at bounding box center [512, 210] width 136 height 23
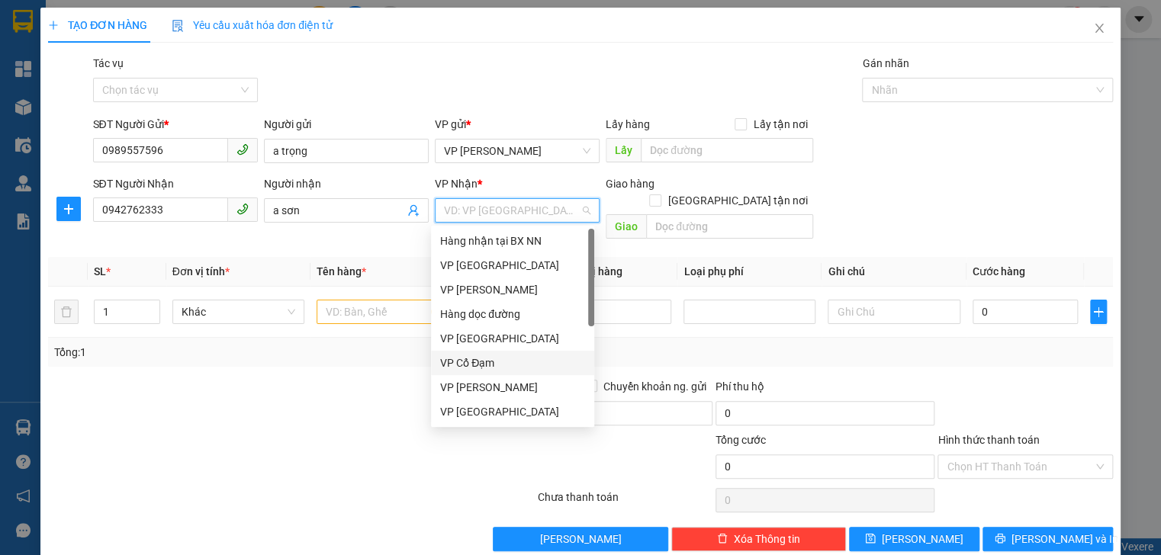
click at [485, 369] on div "VP Cổ Đạm" at bounding box center [512, 363] width 145 height 17
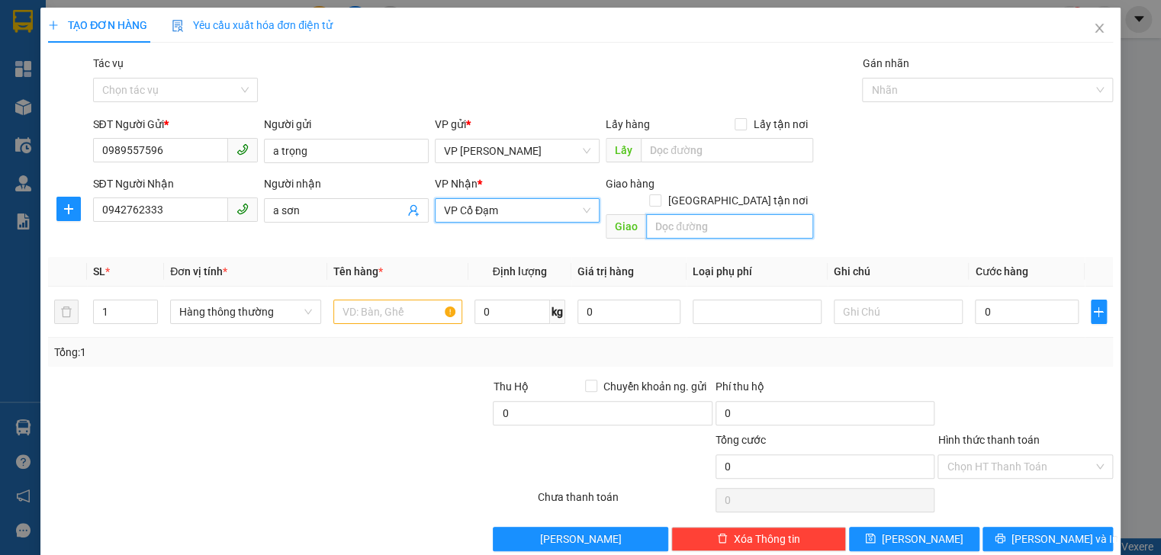
click at [732, 214] on input "text" at bounding box center [729, 226] width 167 height 24
type input "cổ đạm"
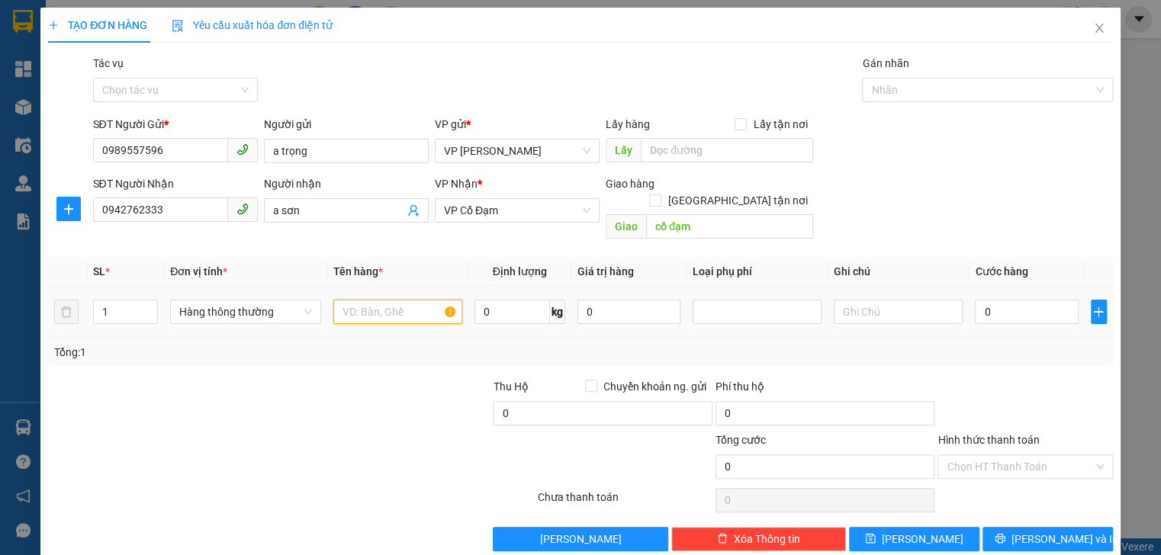
click at [374, 300] on input "text" at bounding box center [397, 312] width 129 height 24
type input "1 can rượu"
click at [989, 300] on input "0" at bounding box center [1026, 312] width 103 height 24
type input "5"
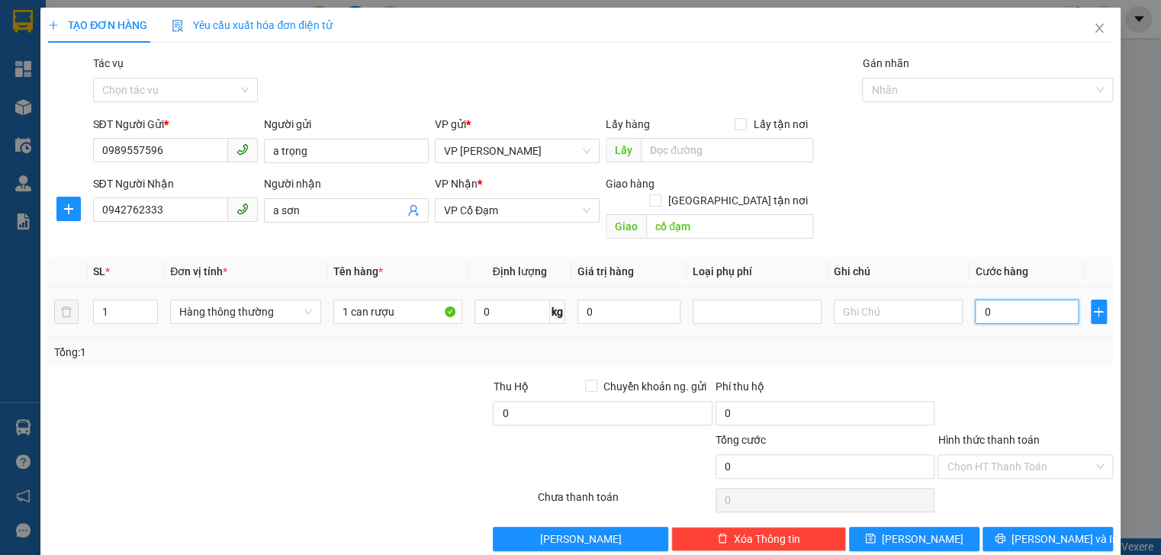
type input "5"
type input "50"
type input "50.000"
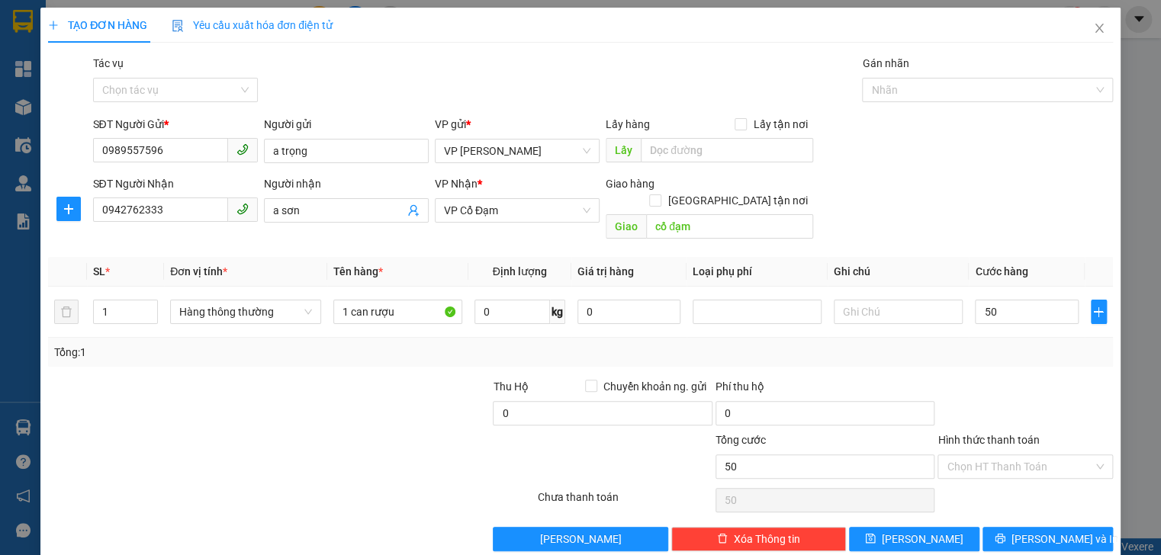
type input "50.000"
click at [1043, 344] on div "Tổng: 1" at bounding box center [580, 352] width 1052 height 17
click at [1040, 531] on span "[PERSON_NAME] và In" at bounding box center [1064, 539] width 107 height 17
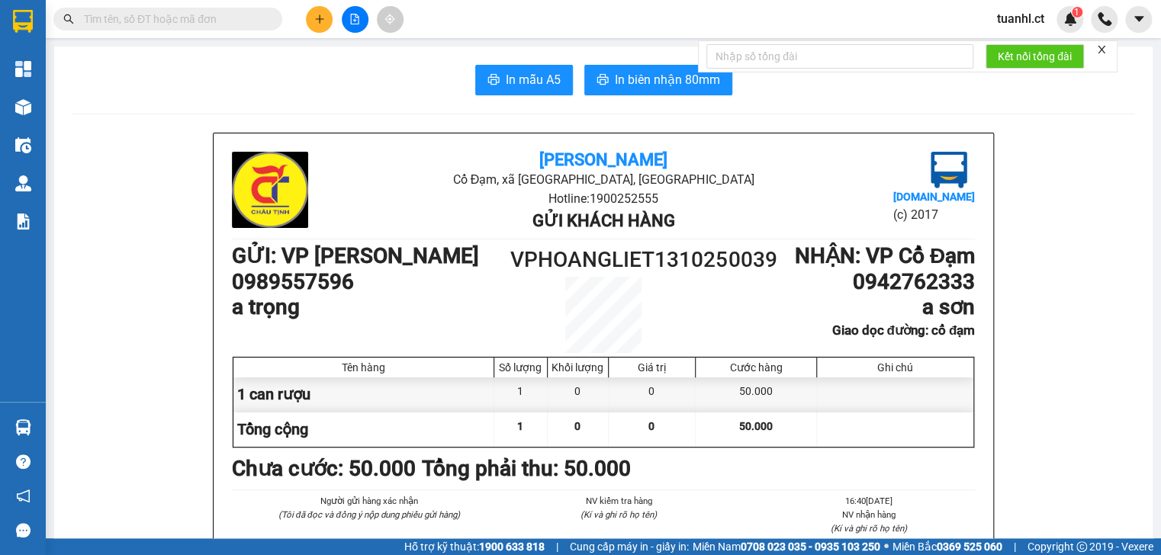
click at [311, 16] on button at bounding box center [319, 19] width 27 height 27
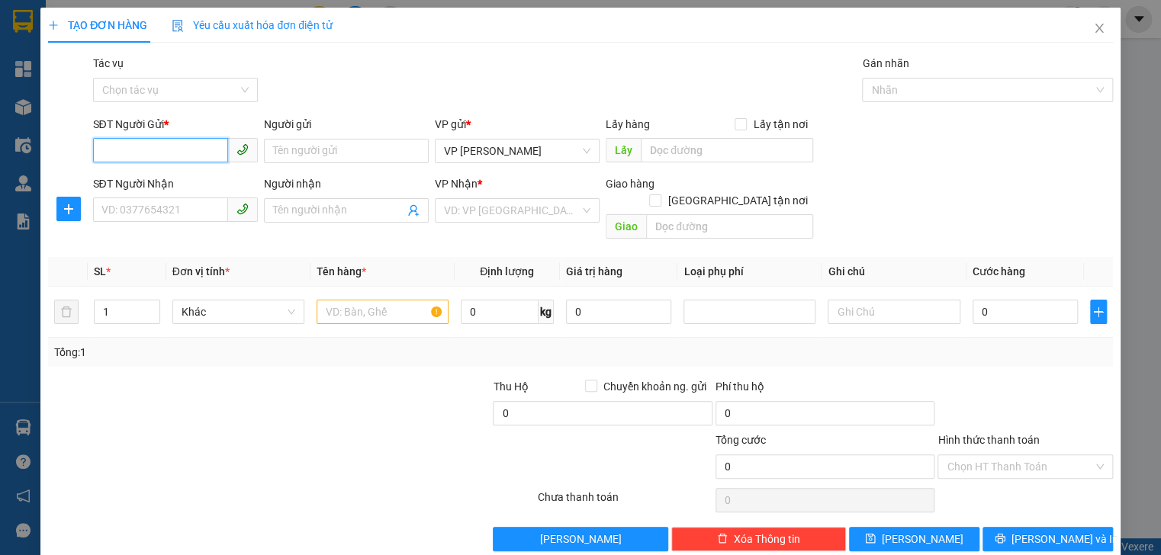
click at [127, 156] on input "SĐT Người Gửi *" at bounding box center [160, 150] width 135 height 24
type input "0947501063"
click at [297, 156] on input "Người gửi" at bounding box center [346, 151] width 165 height 24
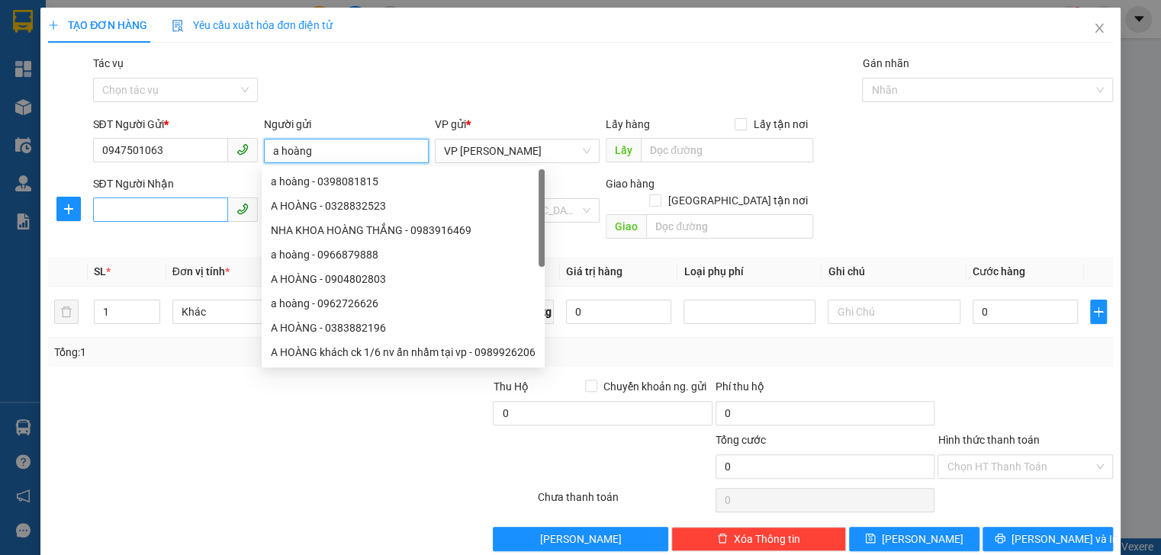
type input "a hoàng"
click at [171, 215] on input "SĐT Người Nhận" at bounding box center [160, 210] width 135 height 24
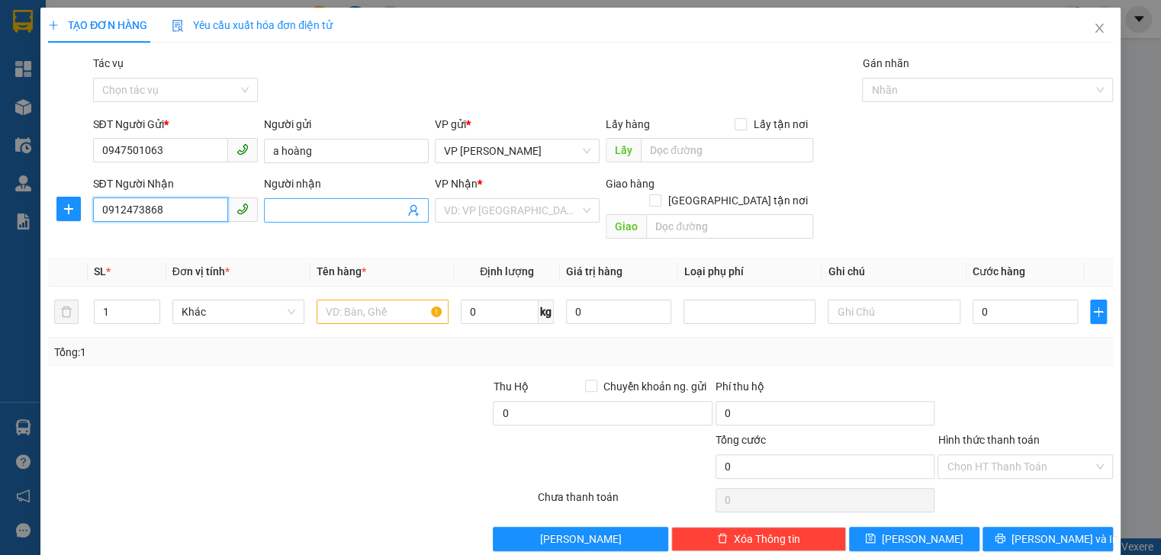
type input "0912473868"
click at [309, 203] on input "Người nhận" at bounding box center [338, 210] width 131 height 17
type input "cô thi"
click at [488, 220] on input "search" at bounding box center [512, 210] width 136 height 23
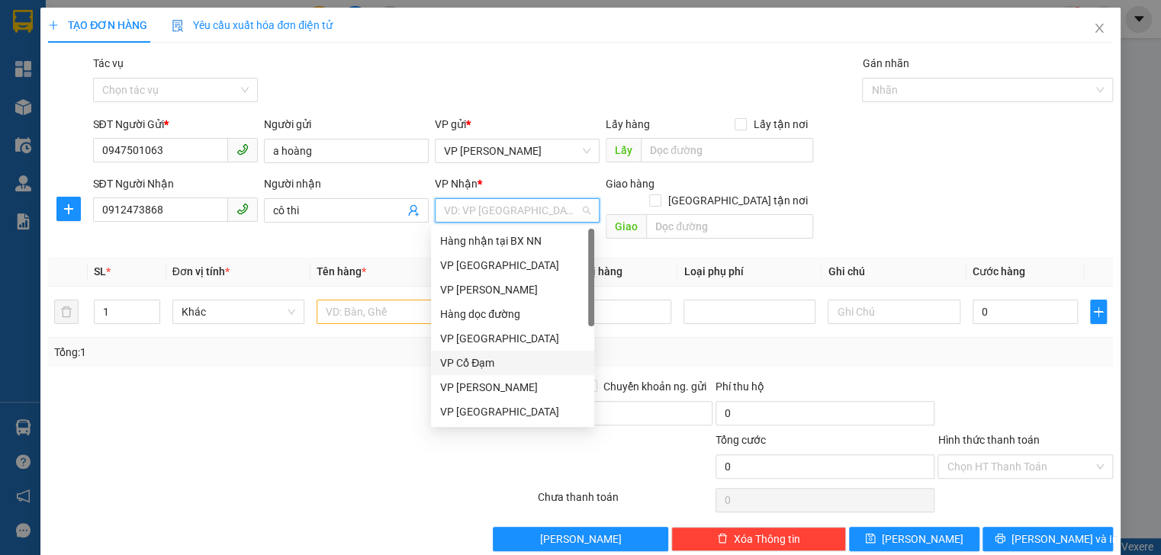
click at [470, 368] on div "VP Cổ Đạm" at bounding box center [512, 363] width 145 height 17
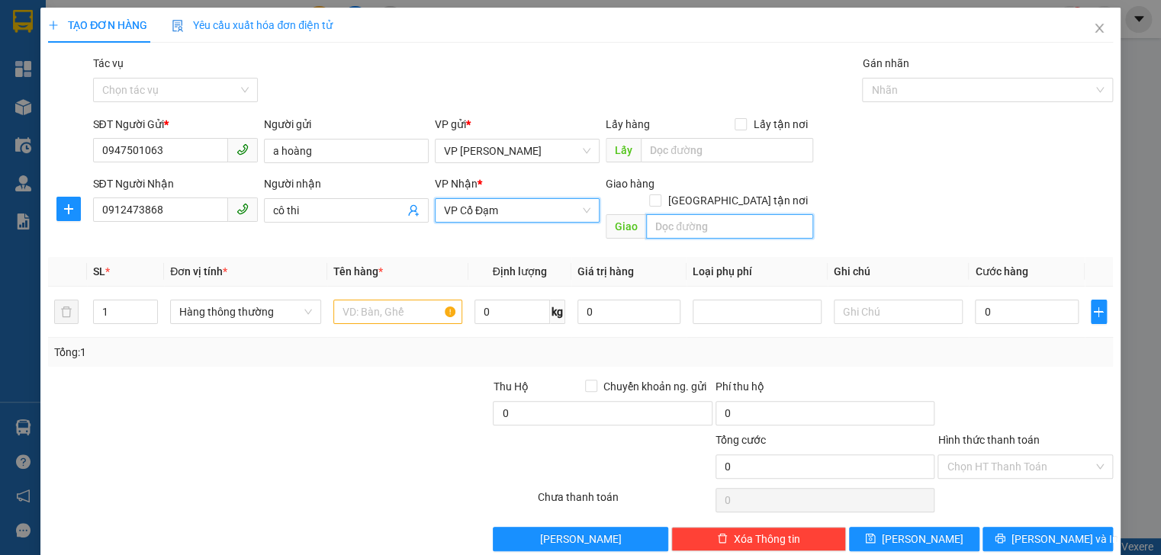
click at [702, 214] on input "text" at bounding box center [729, 226] width 167 height 24
type input "xuân mỹ"
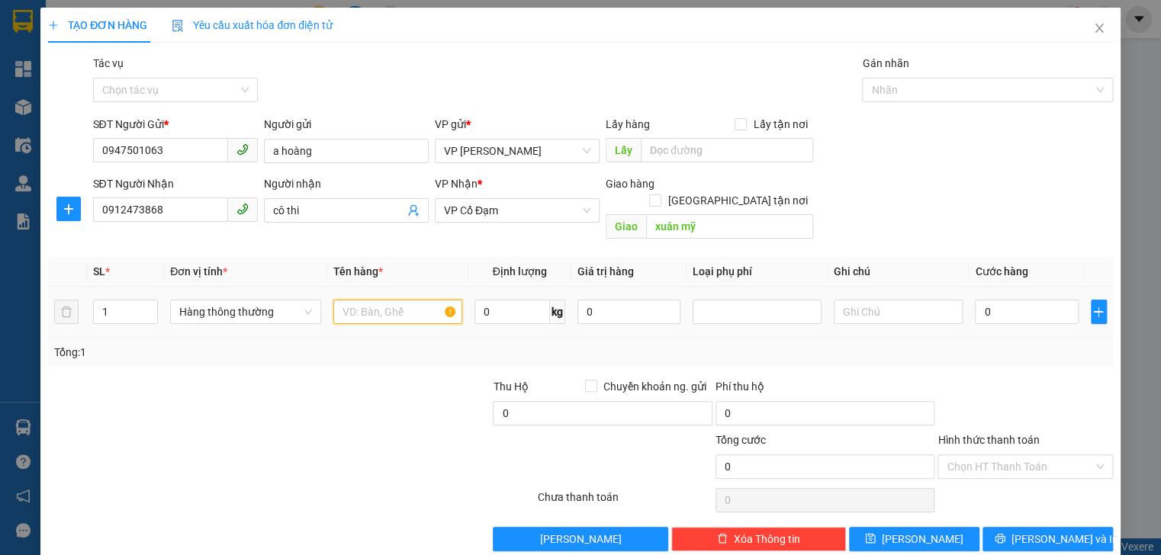
click at [381, 300] on input "text" at bounding box center [397, 312] width 129 height 24
type input "hồ sơ"
click at [979, 300] on input "0" at bounding box center [1026, 312] width 103 height 24
type input "3"
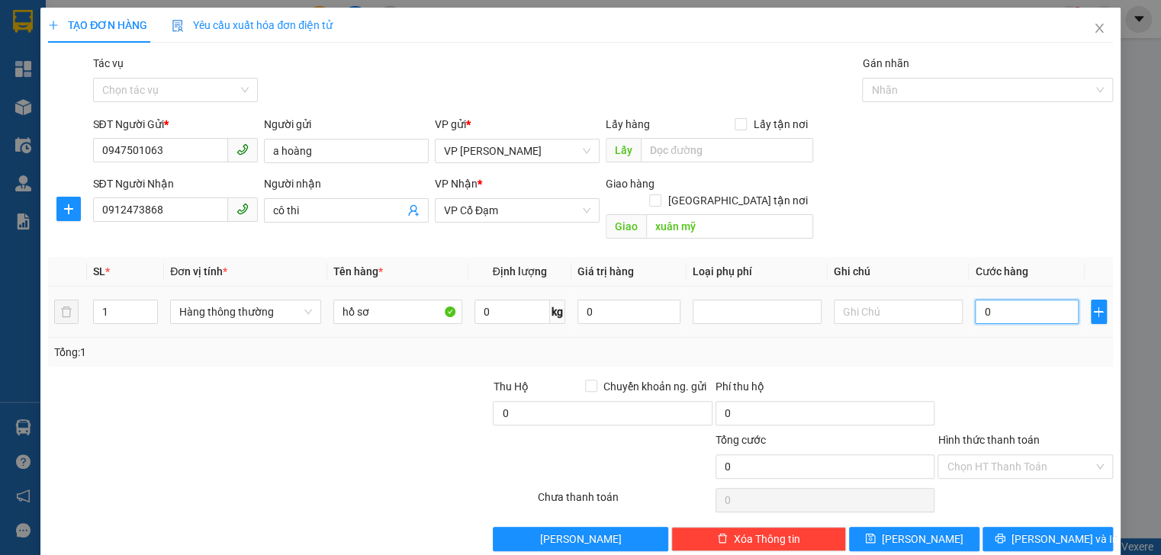
type input "3"
type input "30"
type input "30.000"
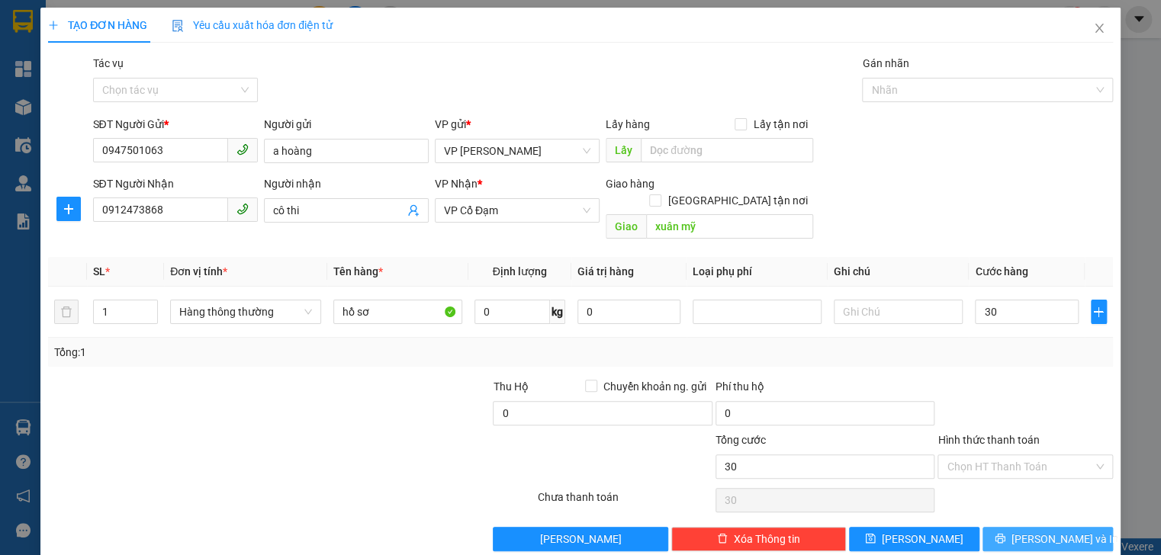
type input "30.000"
click at [1023, 527] on button "[PERSON_NAME] và In" at bounding box center [1047, 539] width 130 height 24
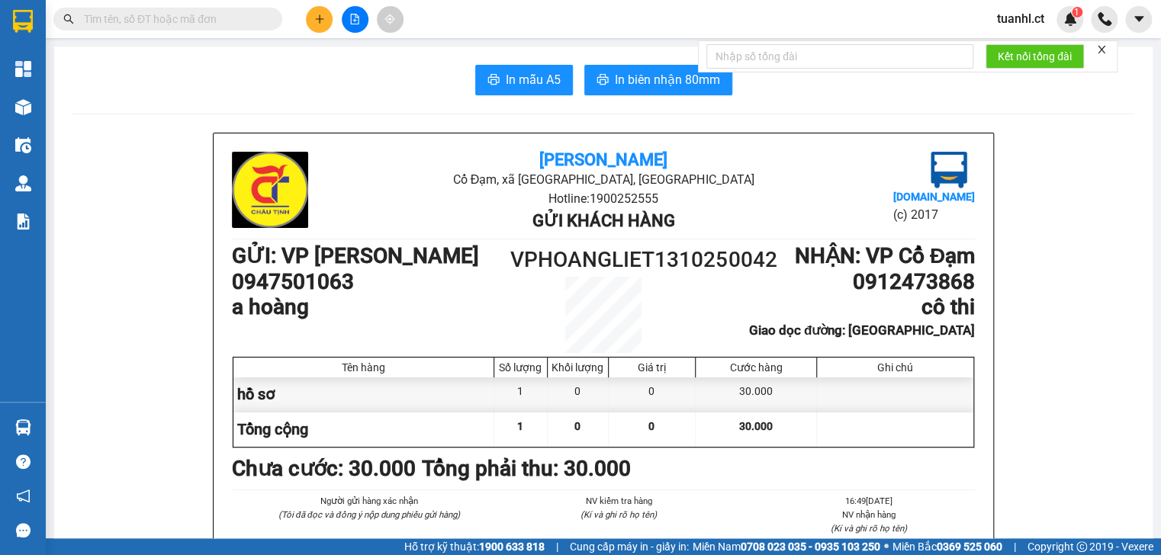
click at [313, 24] on button at bounding box center [319, 19] width 27 height 27
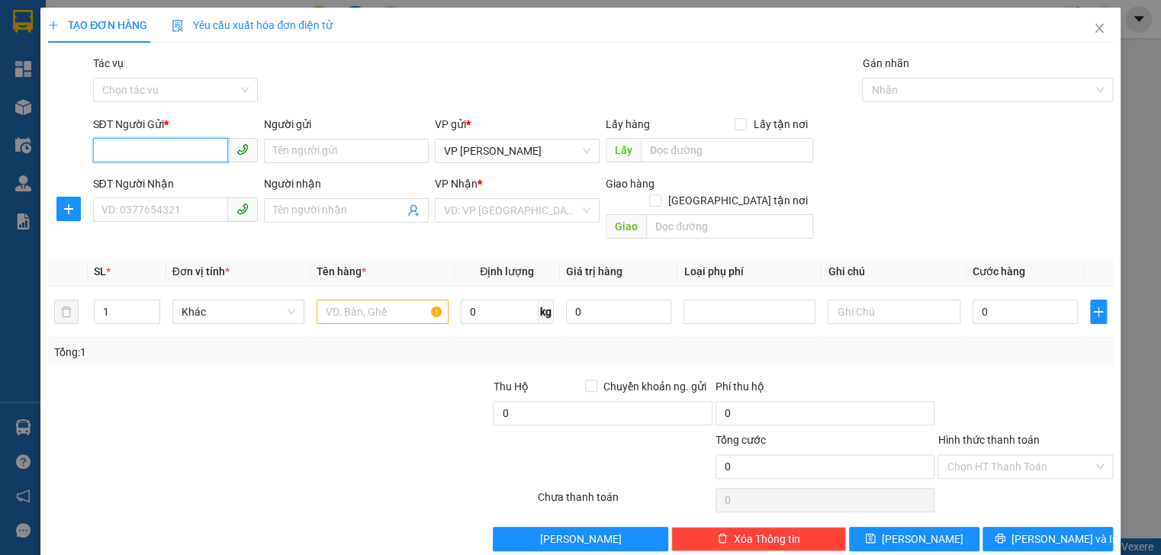
click at [148, 155] on input "SĐT Người Gửi *" at bounding box center [160, 150] width 135 height 24
click at [185, 153] on input "SĐT Người Gửi *" at bounding box center [160, 150] width 135 height 24
click at [174, 186] on div "0984088268 - vi na group" at bounding box center [173, 181] width 145 height 17
type input "0984088268"
type input "vi na group"
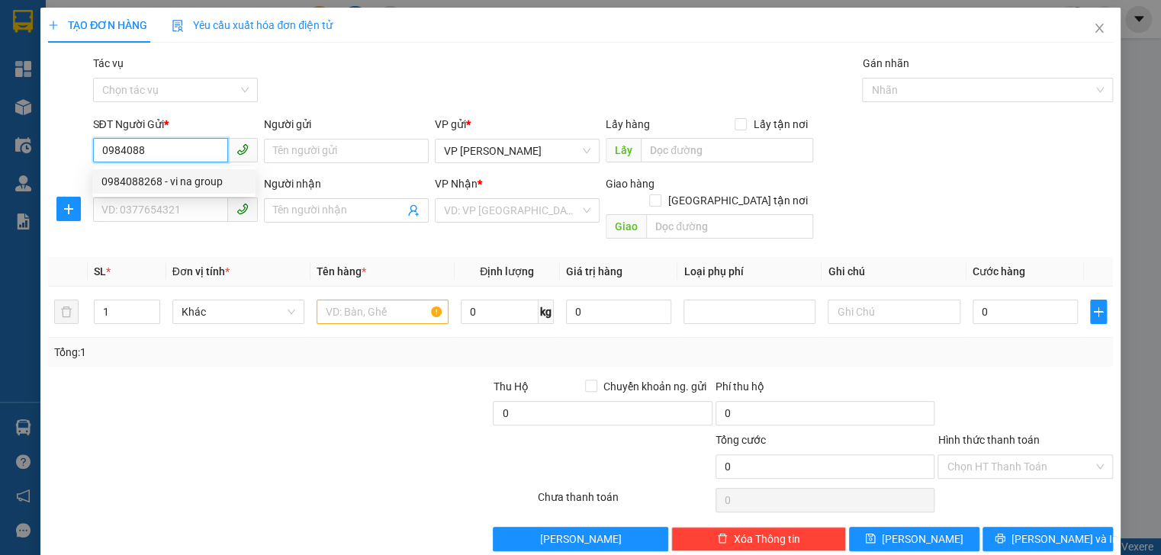
type input "0347300558"
type input "xanh thúy"
type input "xuân song"
type input "30.000"
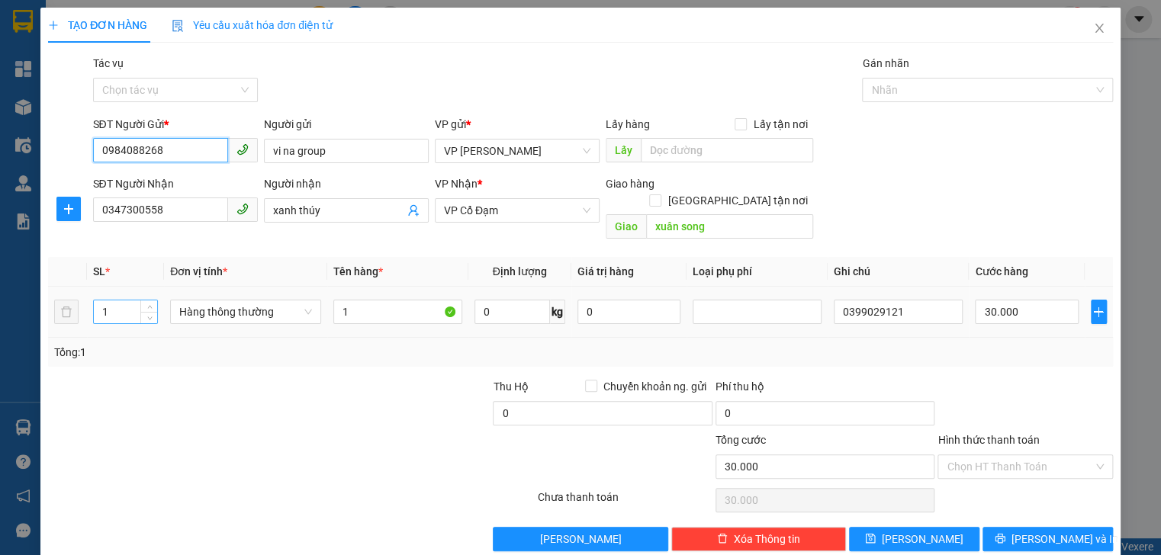
type input "0984088268"
click at [137, 300] on input "1" at bounding box center [125, 311] width 63 height 23
type input "18"
click at [360, 300] on input "1" at bounding box center [397, 312] width 129 height 24
type input "18 thùng"
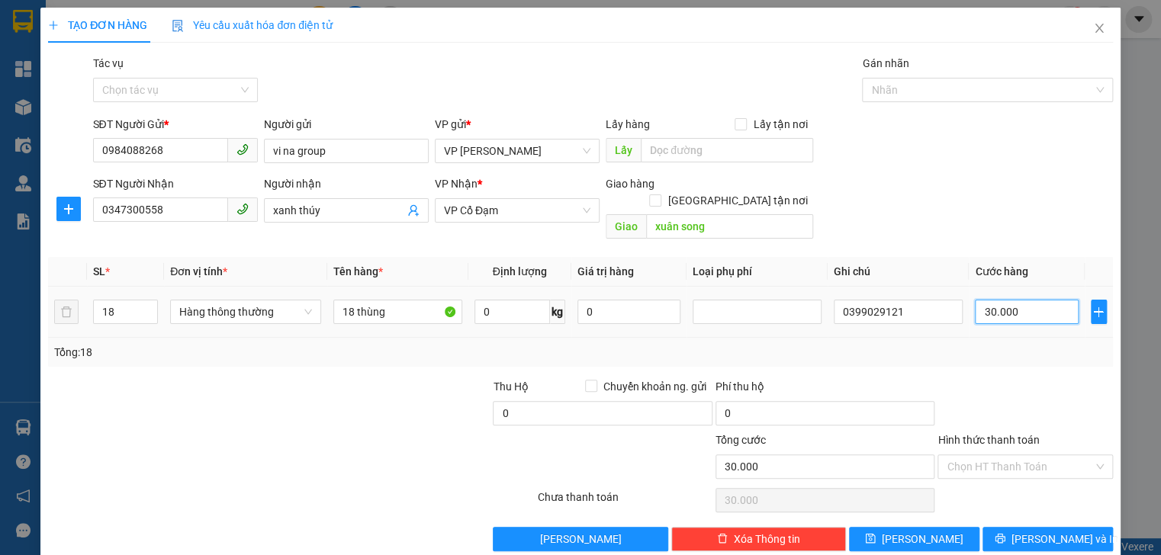
click at [1034, 300] on input "30.000" at bounding box center [1026, 312] width 103 height 24
type input "0"
click at [975, 300] on input "0" at bounding box center [1026, 312] width 103 height 24
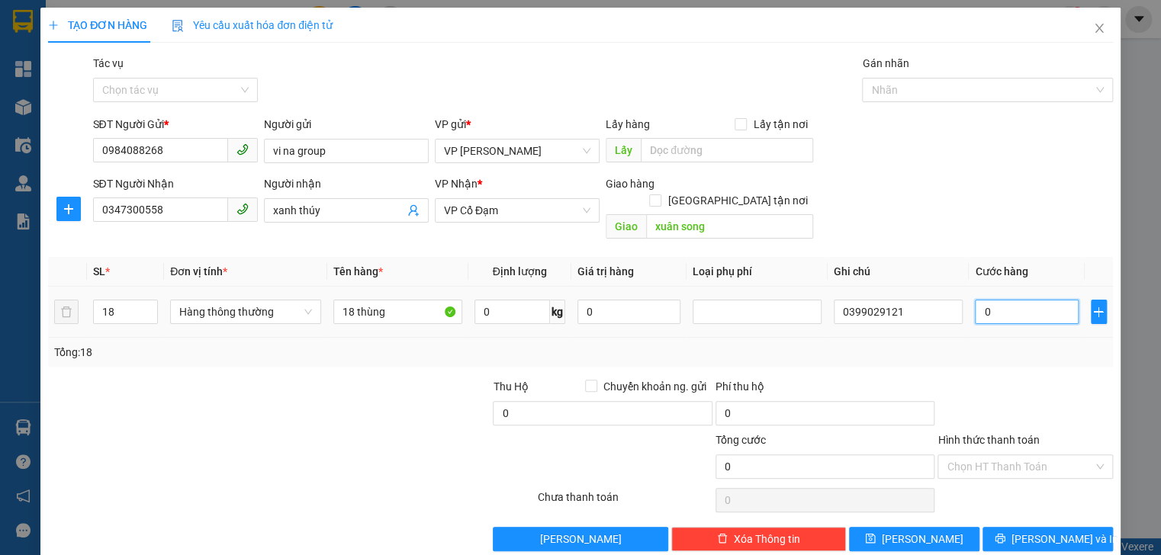
type input "20"
type input "240"
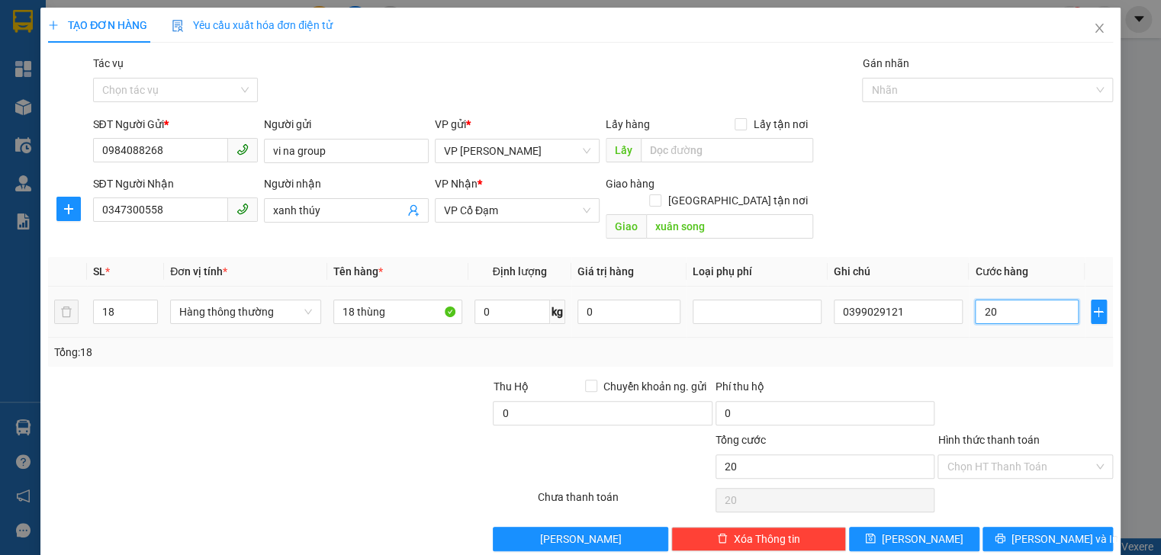
type input "240"
type input "20"
type input "0"
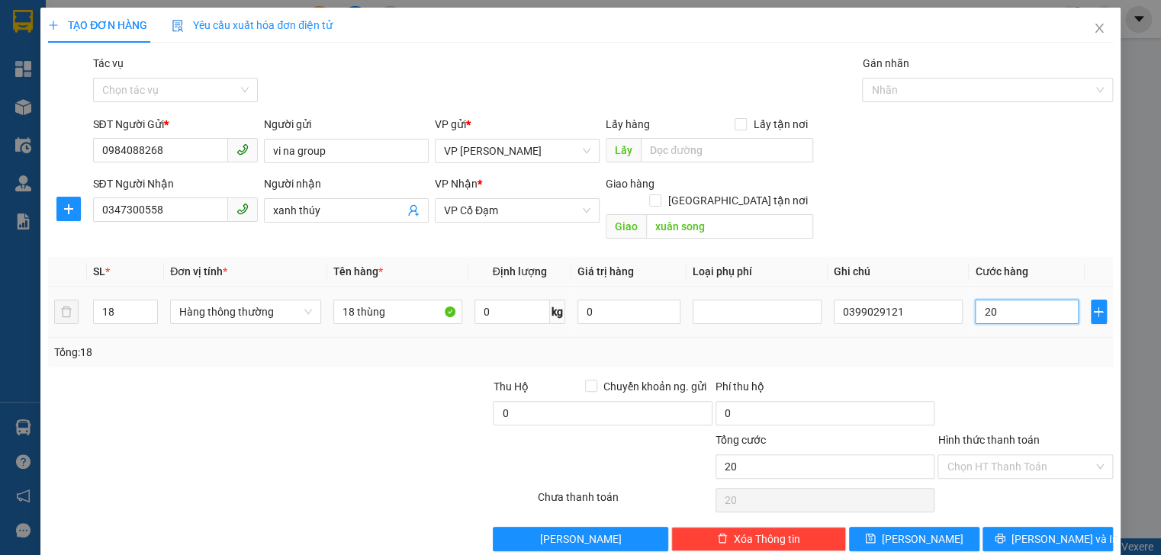
type input "0"
type input "50"
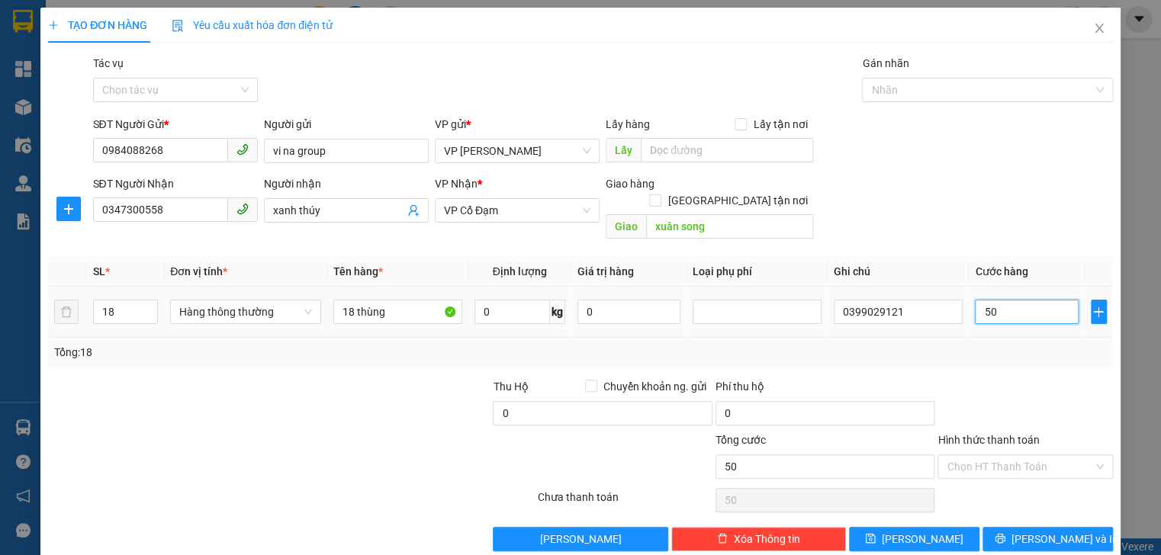
type input "540"
type input "540.000"
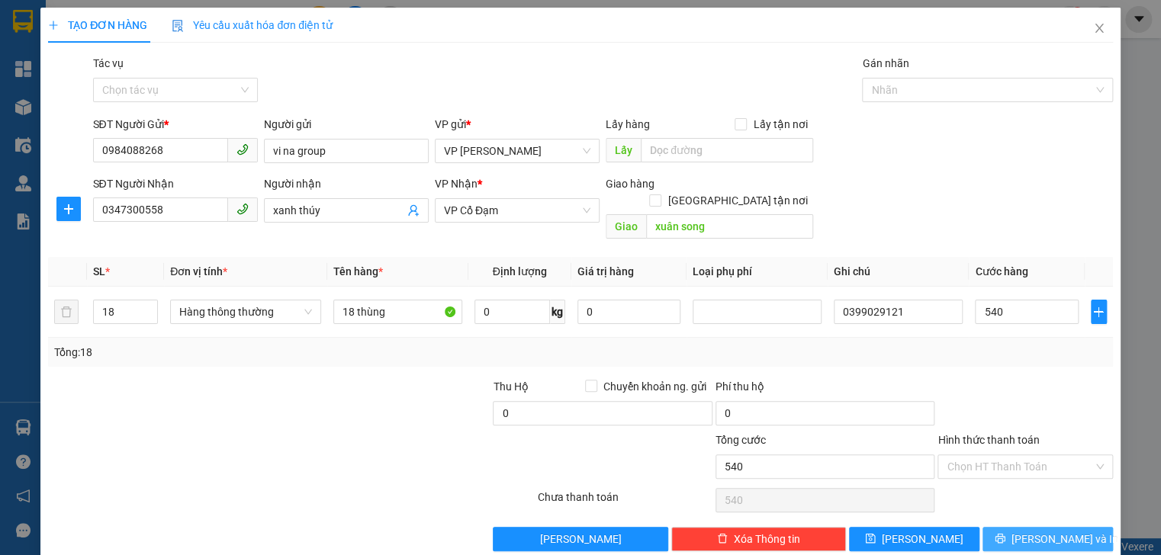
type input "540.000"
click at [1026, 531] on span "[PERSON_NAME] và In" at bounding box center [1064, 539] width 107 height 17
